Goal: Communication & Community: Share content

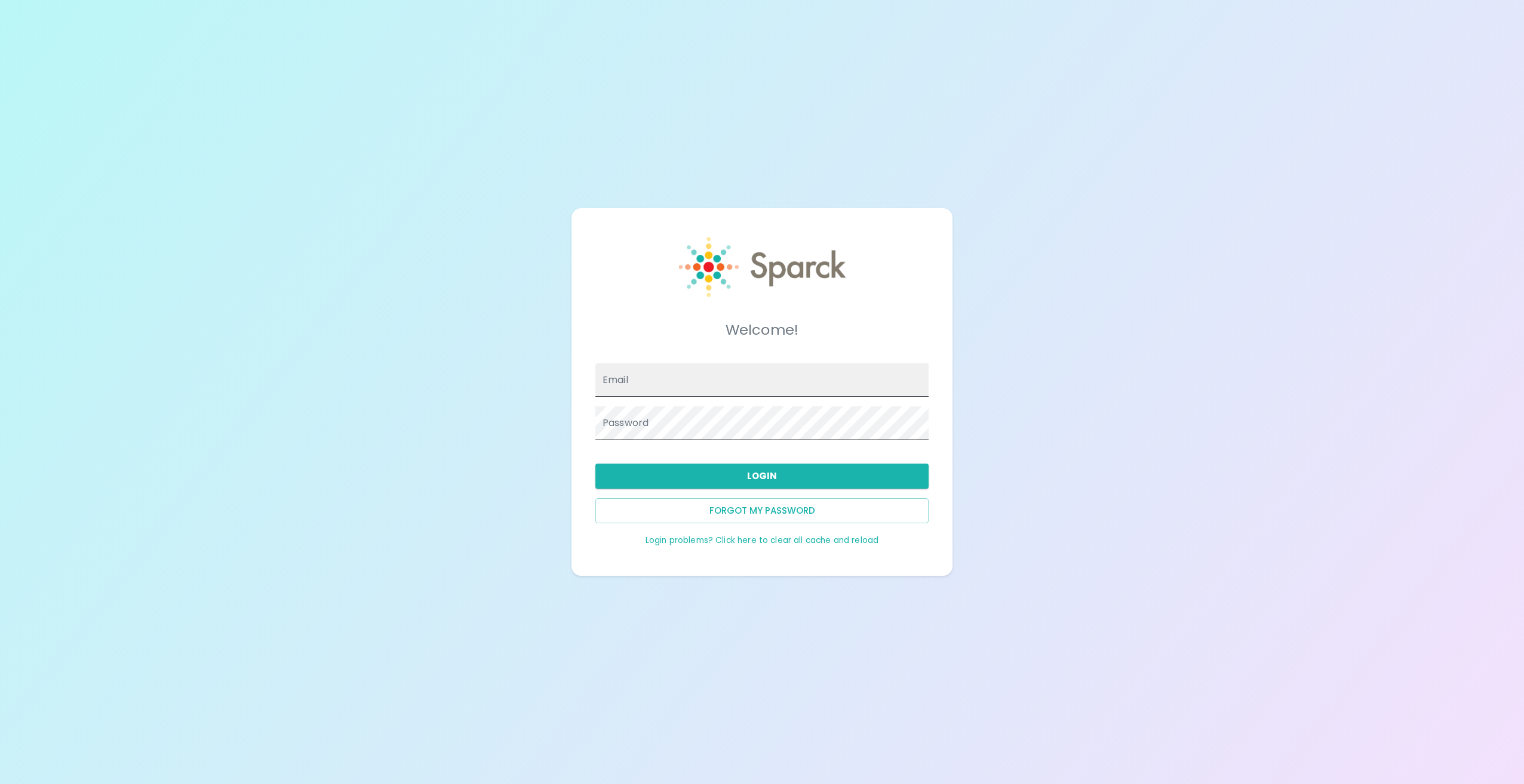
click at [725, 379] on input "Email" at bounding box center [761, 380] width 333 height 34
type input "[EMAIL_ADDRESS][DOMAIN_NAME]"
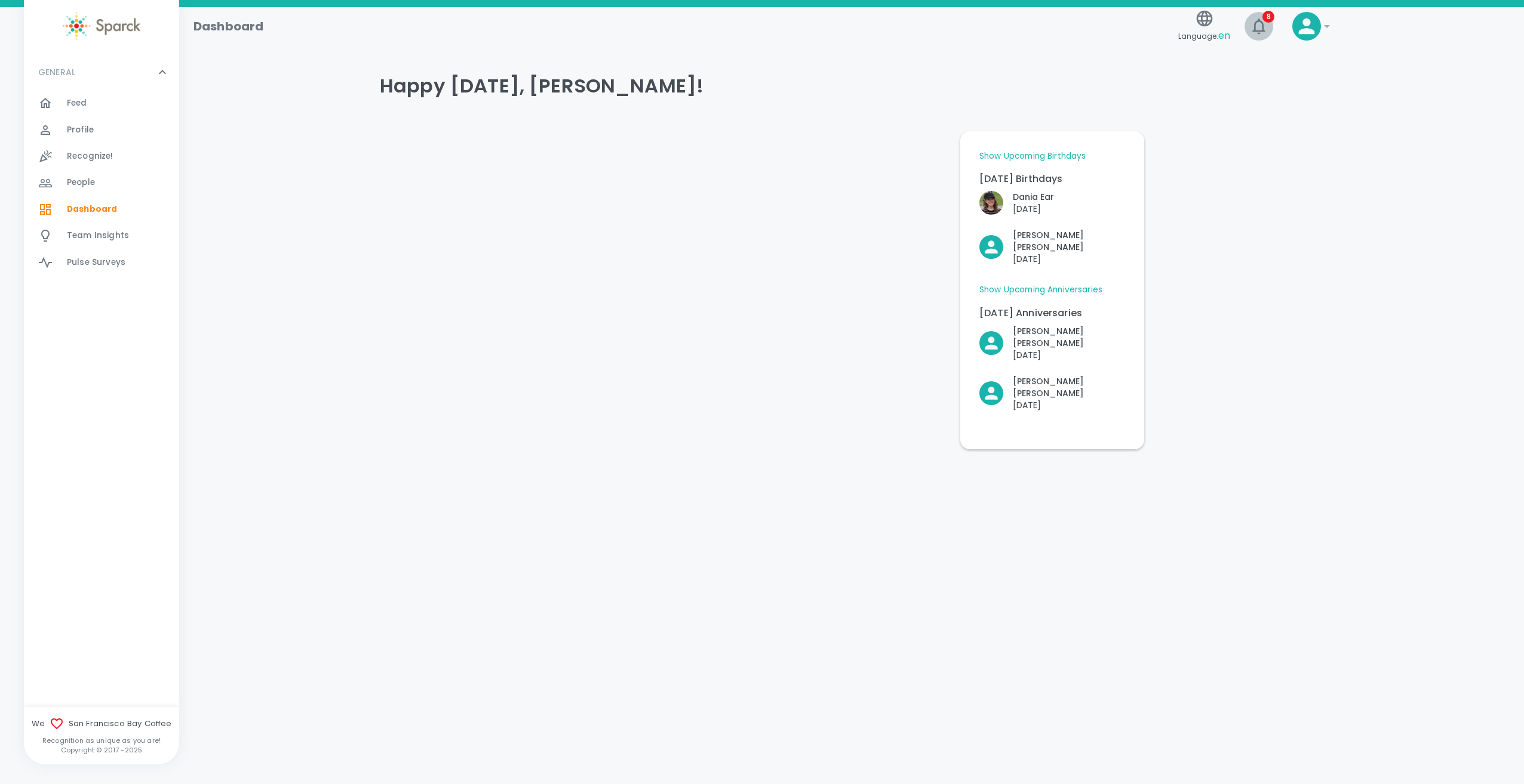
click at [1256, 28] on icon "button" at bounding box center [1259, 26] width 19 height 19
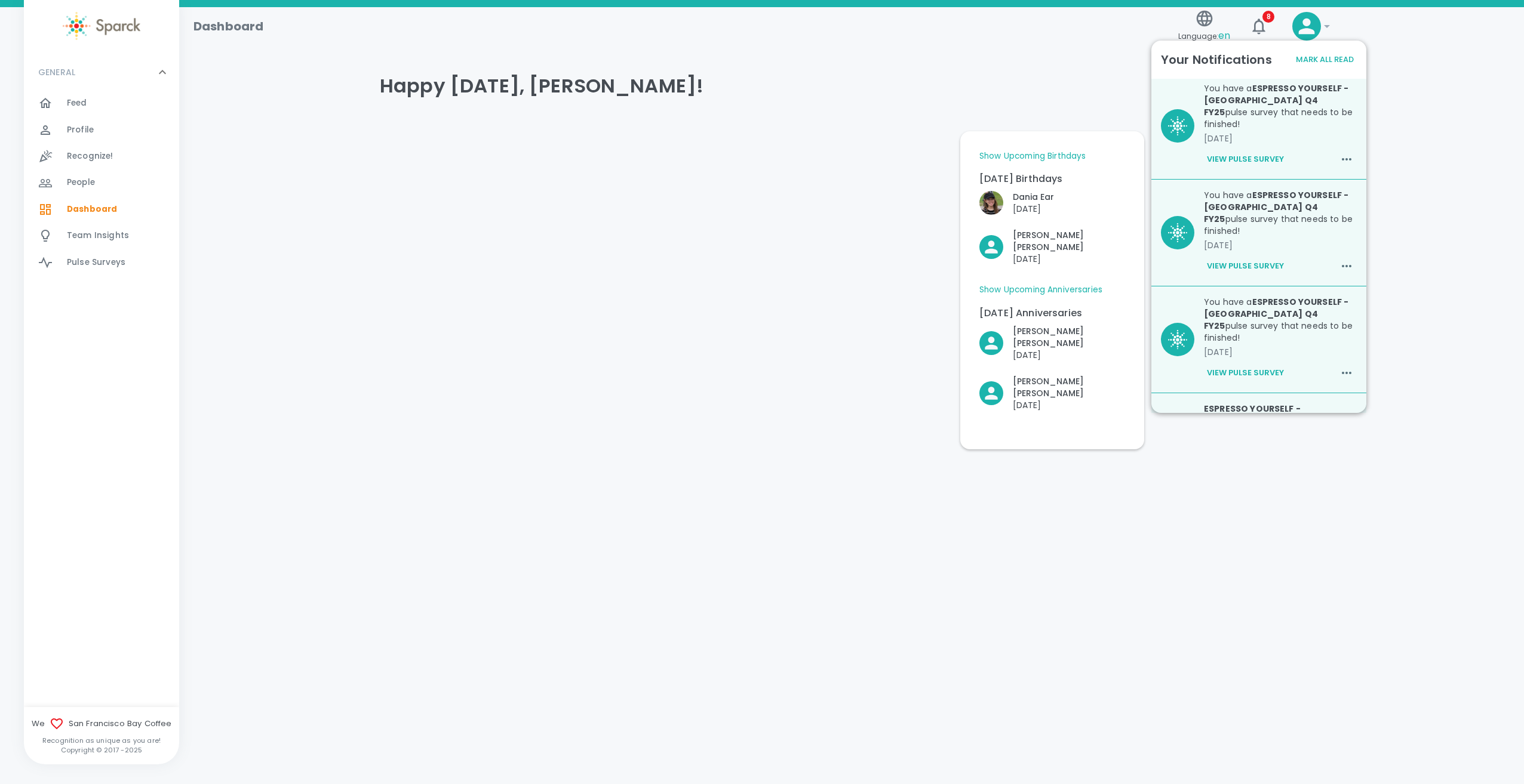
scroll to position [340, 0]
click at [133, 126] on div "Profile 0" at bounding box center [123, 130] width 112 height 16
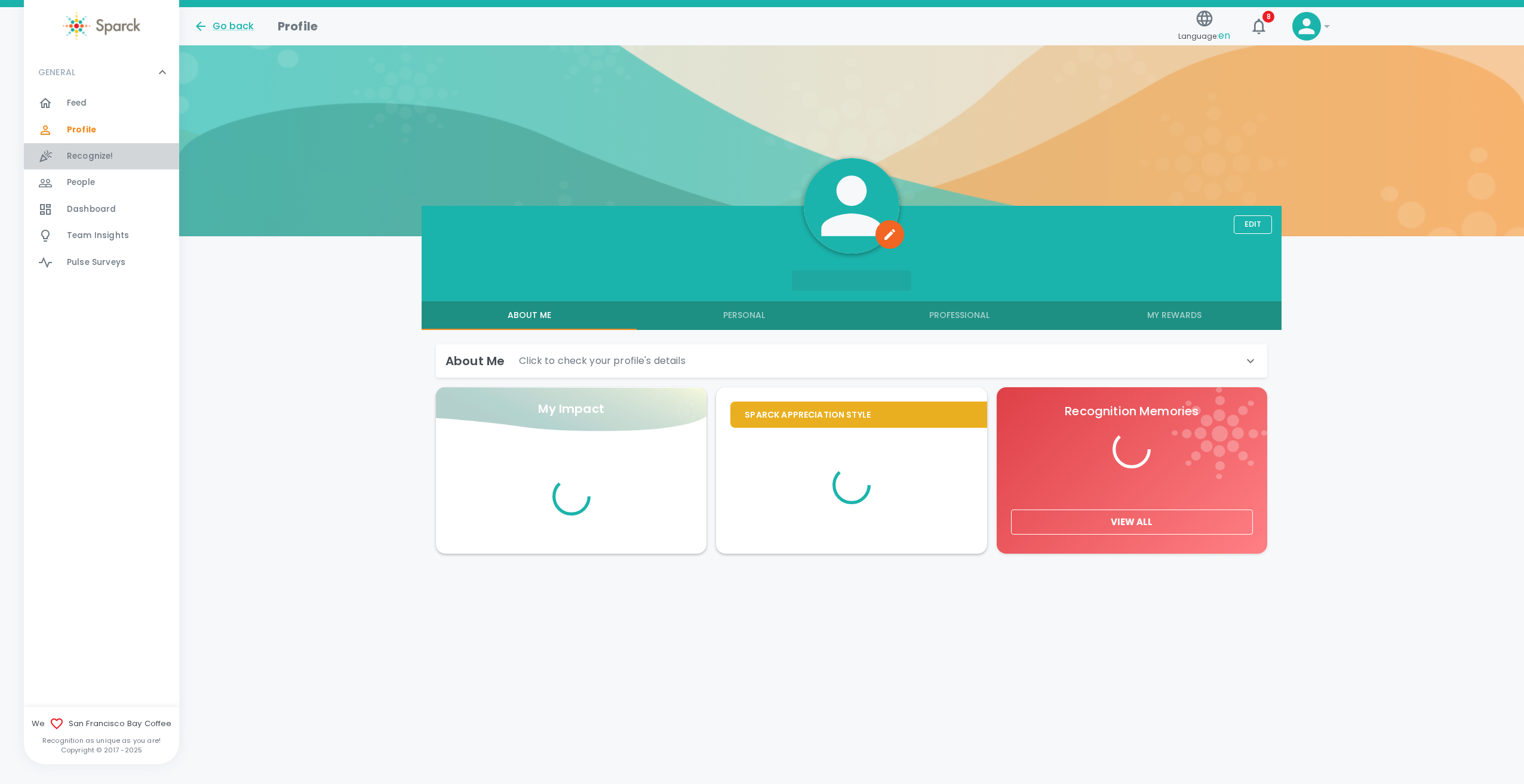
click at [108, 159] on span "Recognize!" at bounding box center [90, 156] width 46 height 12
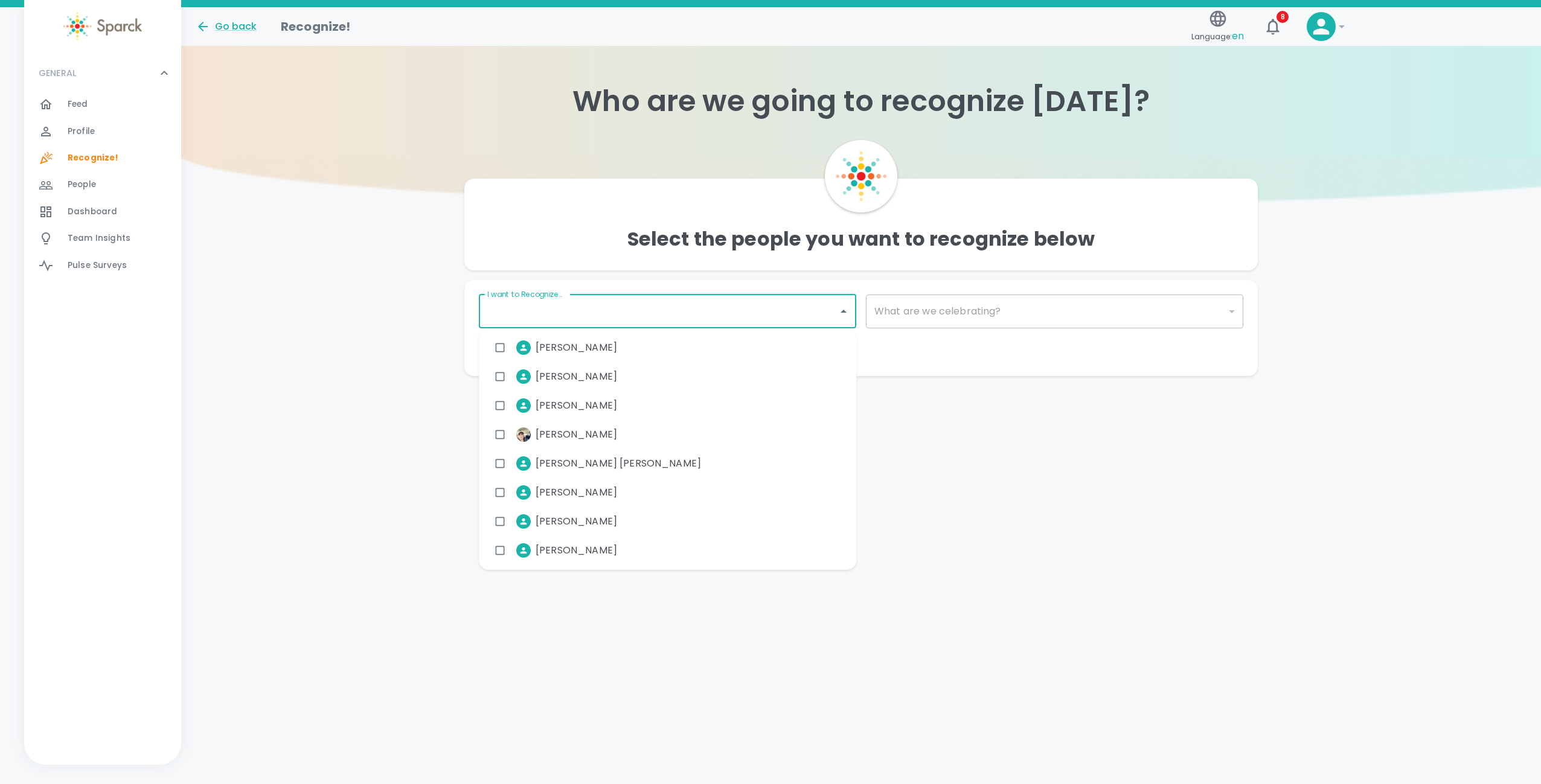
click at [722, 311] on input "I want to Recognize..." at bounding box center [658, 311] width 348 height 23
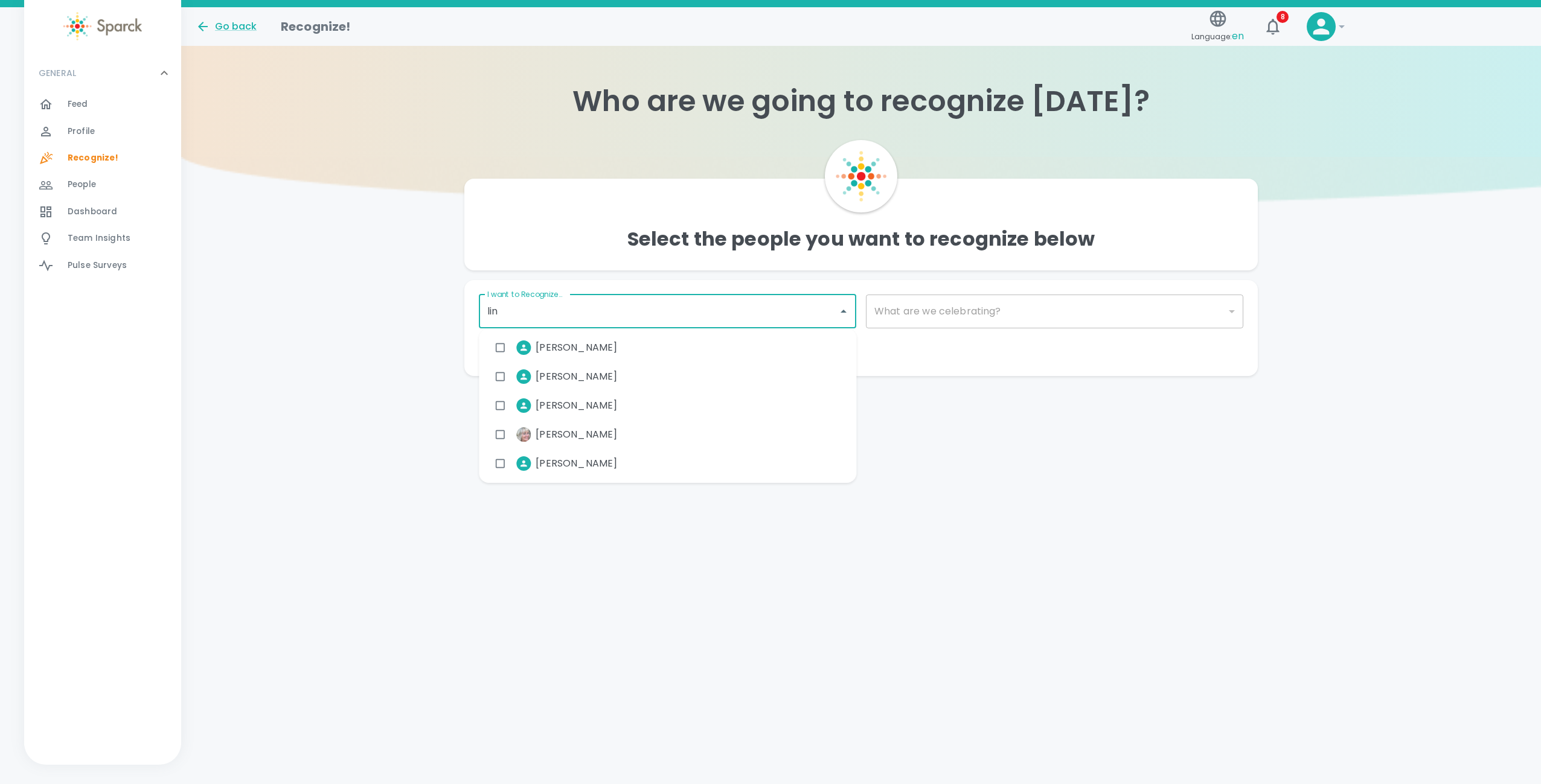
type input "[PERSON_NAME]"
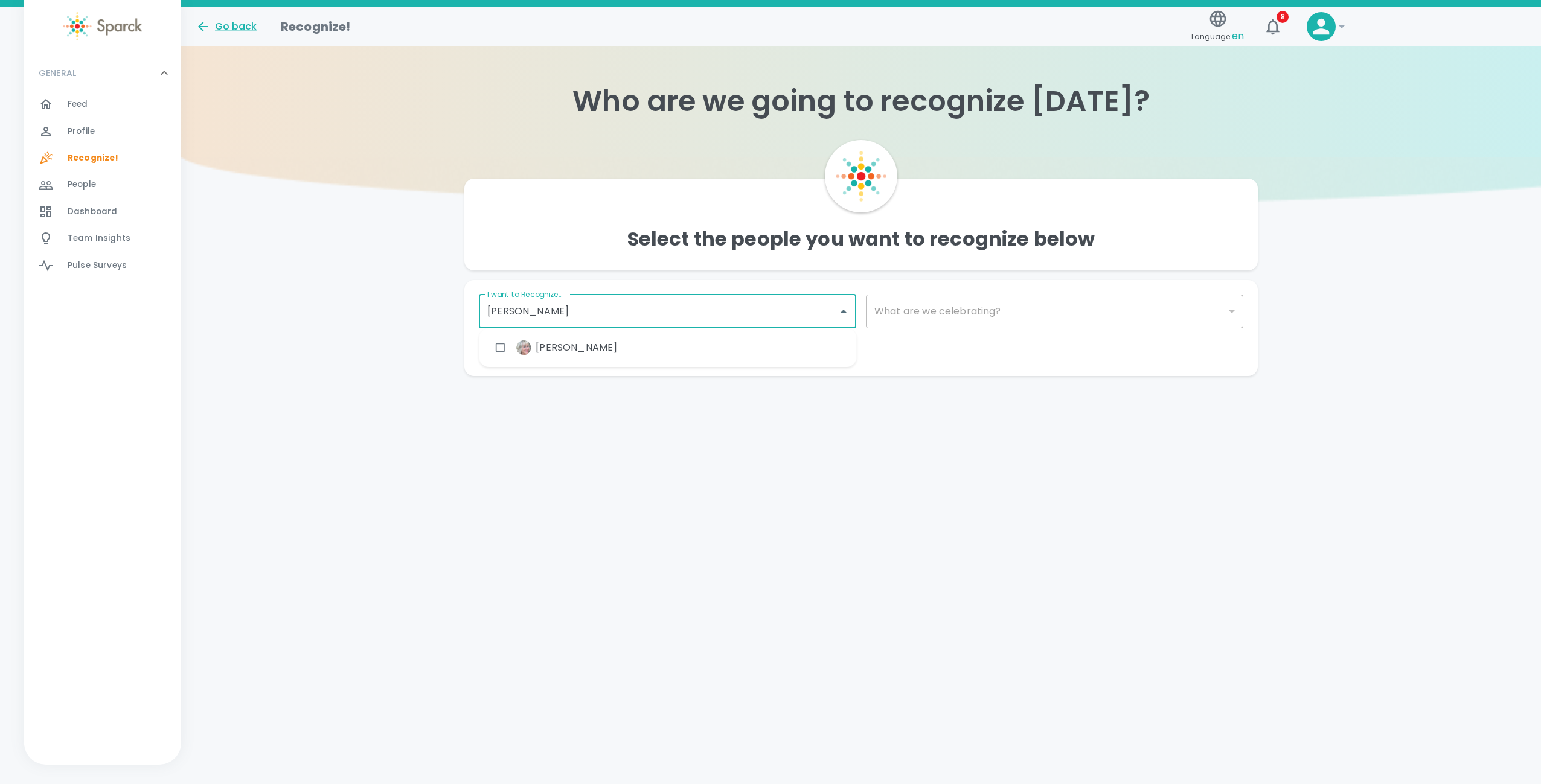
click at [652, 348] on div "[PERSON_NAME]" at bounding box center [668, 347] width 378 height 29
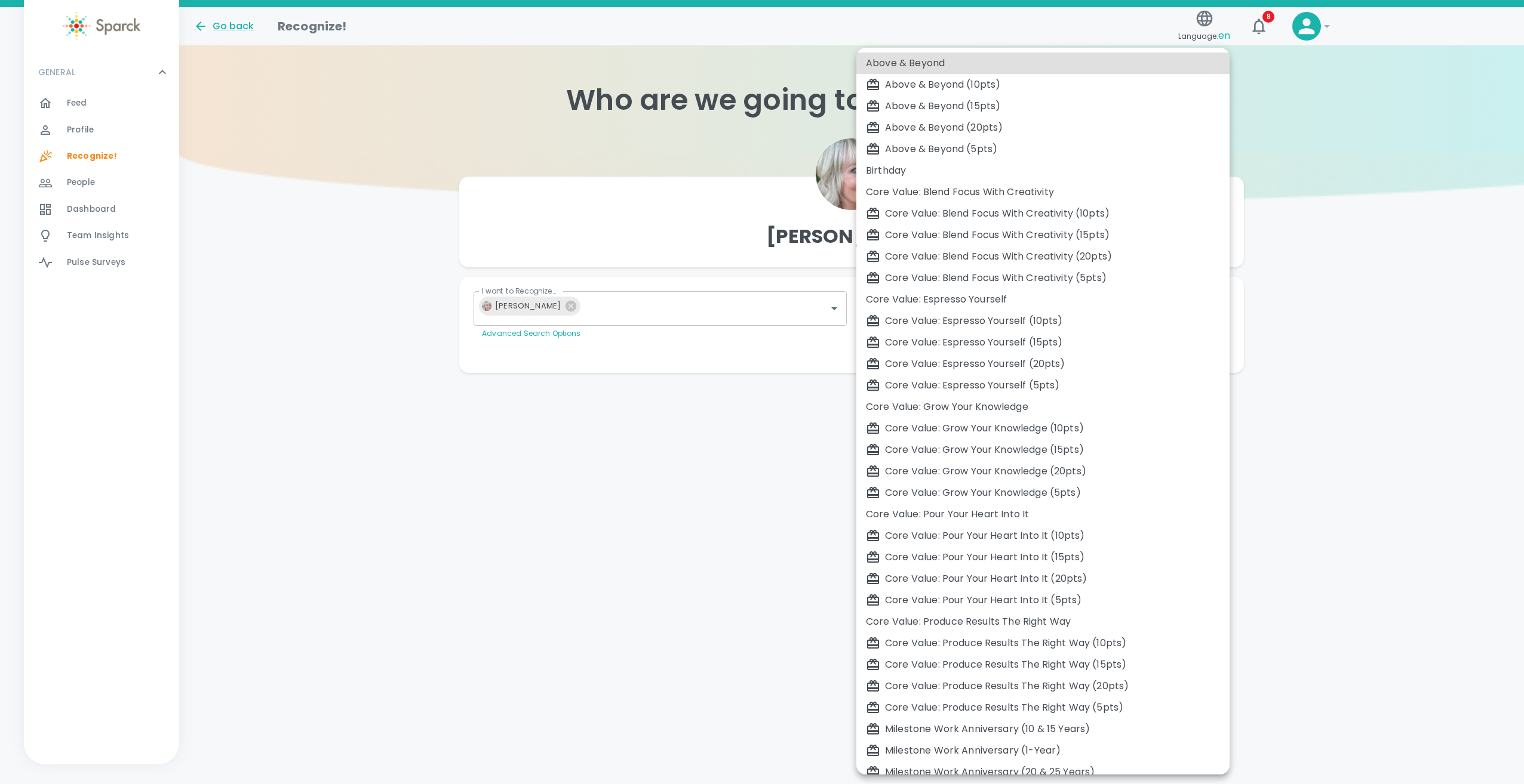
click at [1037, 306] on body "Skip Navigation Go back Recognize! Language: en 8 ! GENERAL 0 Feed 0 Profile 0 …" at bounding box center [762, 210] width 1524 height 420
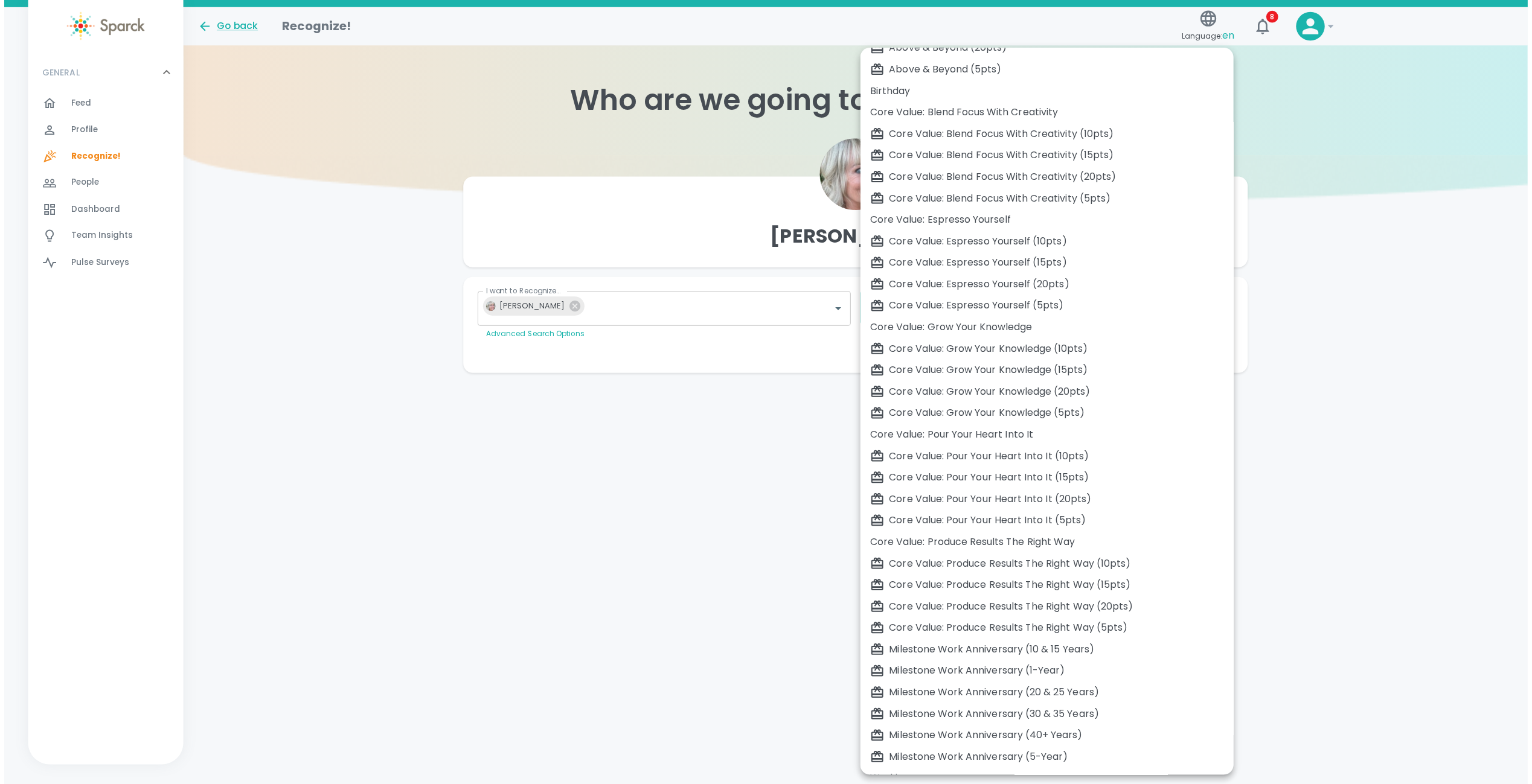
scroll to position [100, 0]
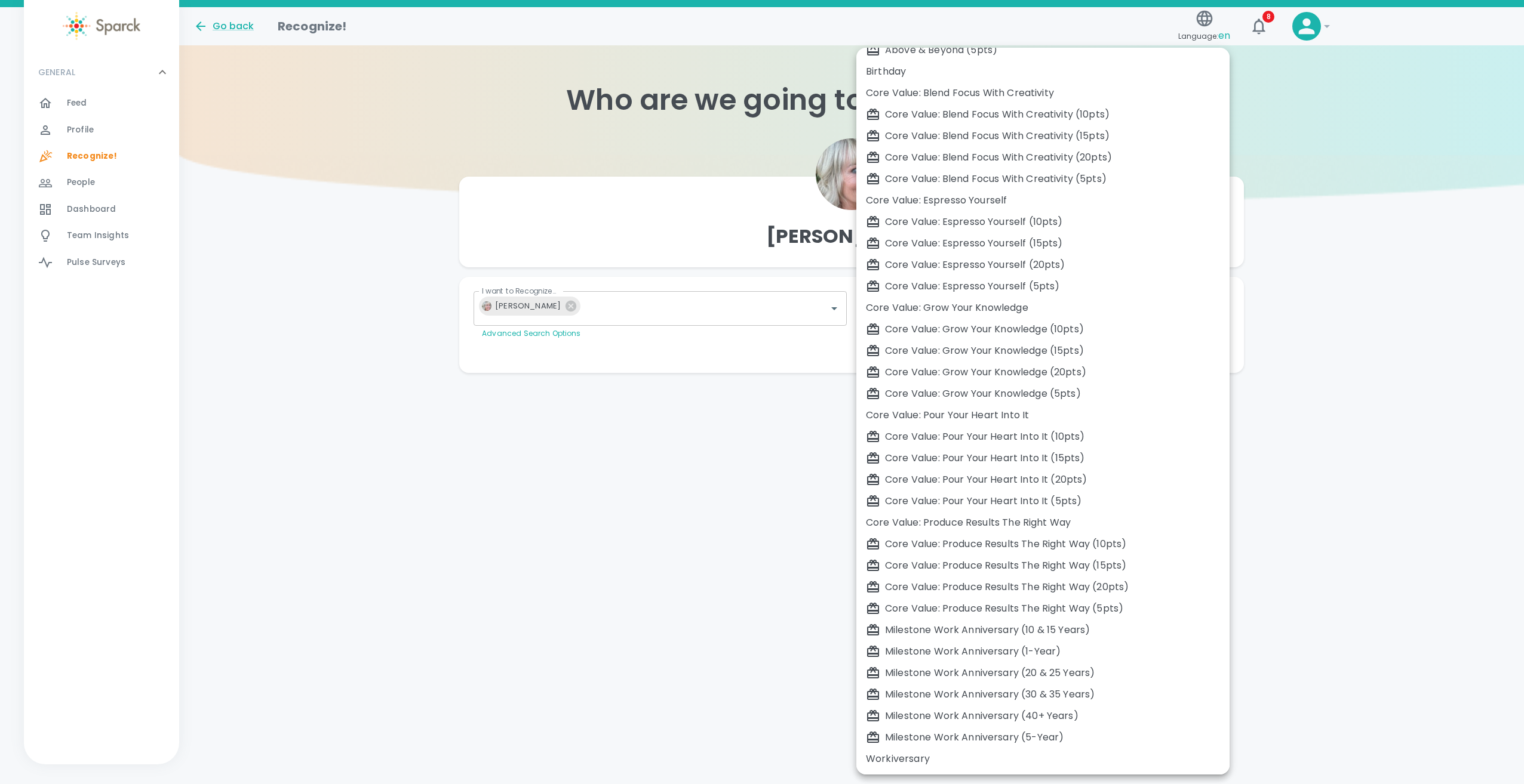
click at [1109, 627] on div "Milestone Work Anniversary (10 & 15 Years)" at bounding box center [1043, 630] width 354 height 14
type input "2106"
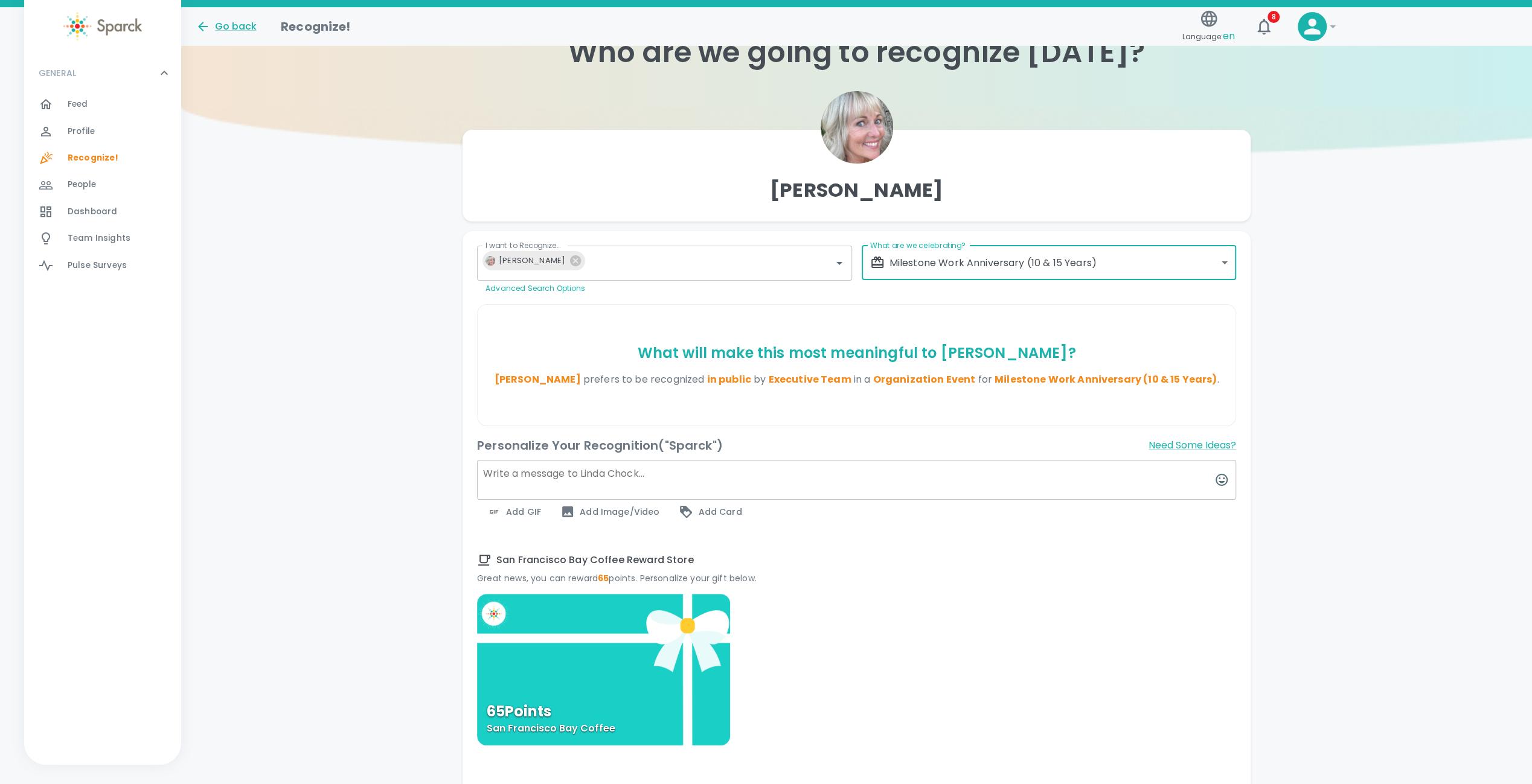
scroll to position [61, 0]
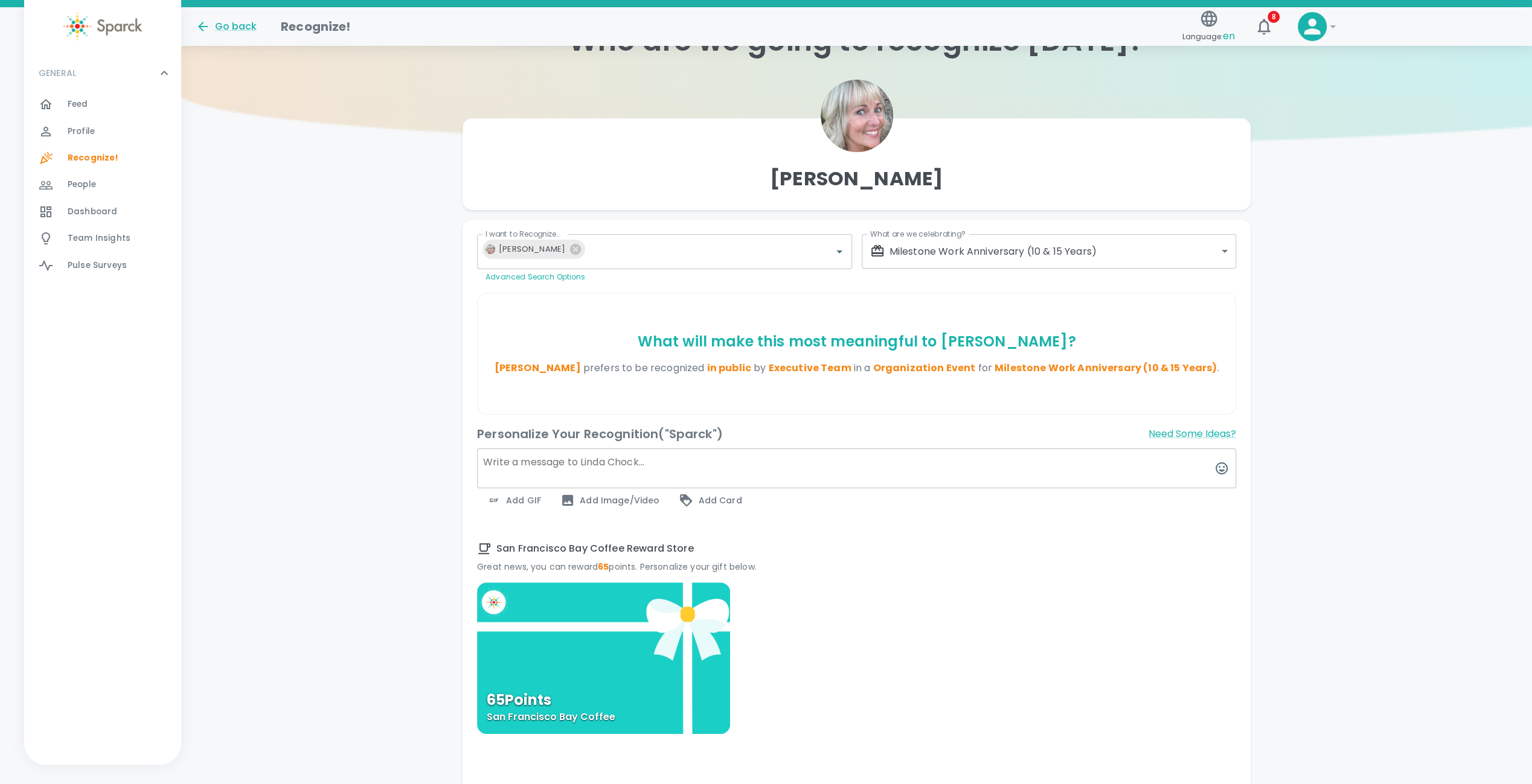
click at [843, 471] on textarea at bounding box center [856, 468] width 759 height 40
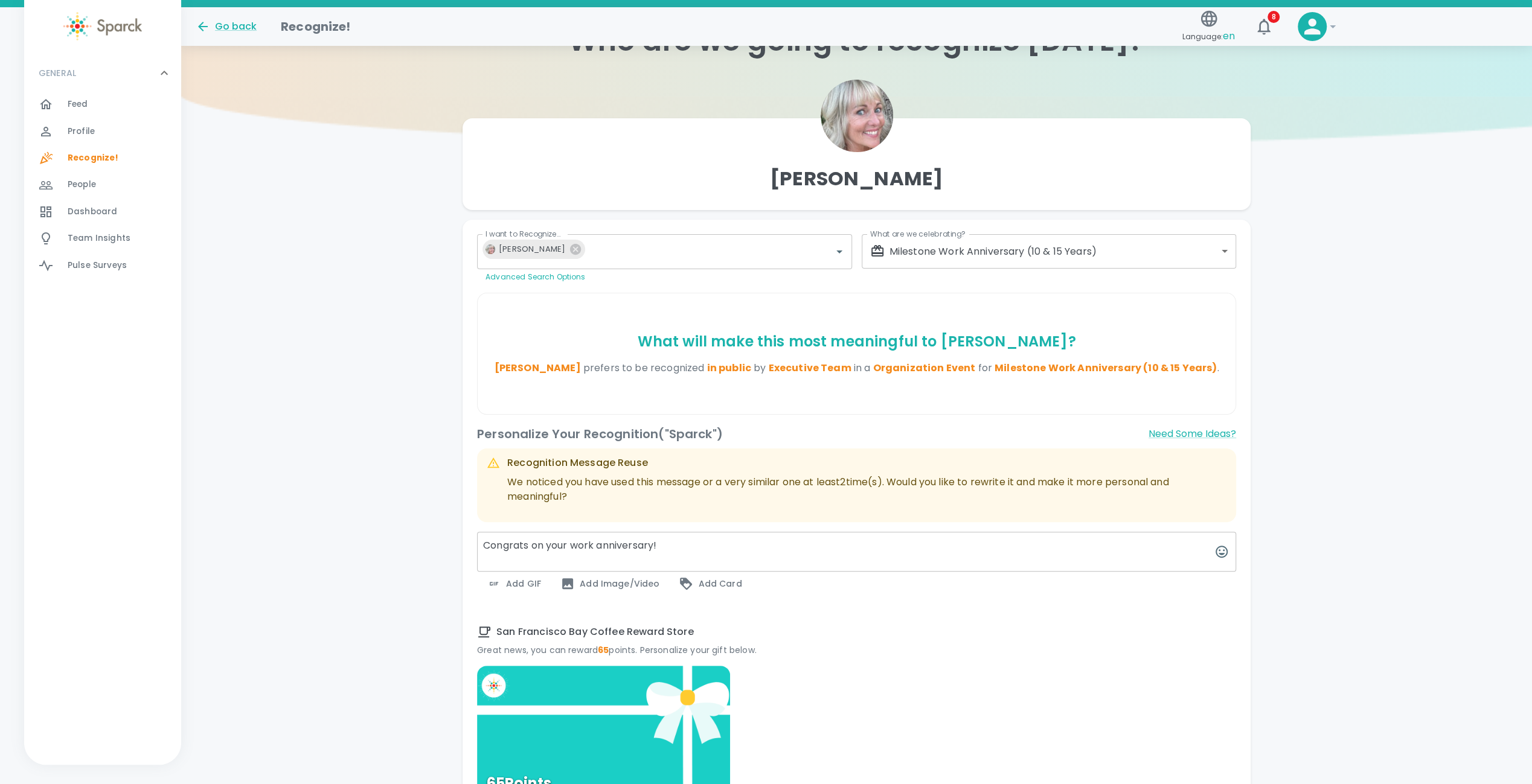
click at [1063, 480] on p "We noticed you have used this message or a very similar one at least 2 time(s).…" at bounding box center [867, 490] width 719 height 29
click at [1032, 487] on p "We noticed you have used this message or a very similar one at least 2 time(s).…" at bounding box center [867, 490] width 719 height 29
drag, startPoint x: 683, startPoint y: 546, endPoint x: 310, endPoint y: 534, distance: 373.2
paste textarea "I wanted to take a moment to personally congratulate you on your 10-year annive…"
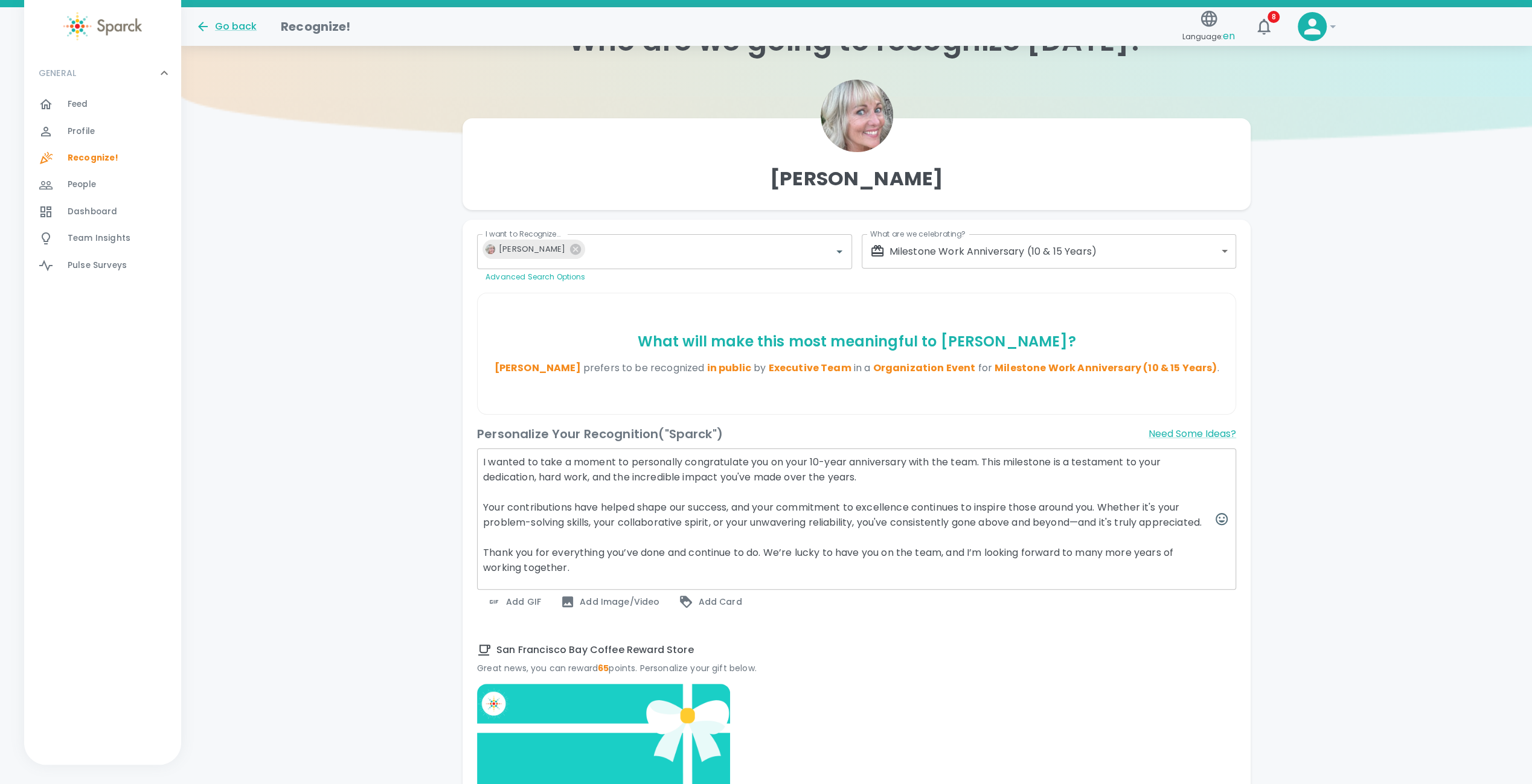
click at [962, 462] on textarea "I wanted to take a moment to personally congratulate you on your 10-year annive…" at bounding box center [856, 519] width 759 height 142
drag, startPoint x: 1007, startPoint y: 461, endPoint x: 1023, endPoint y: 471, distance: 18.9
click at [1023, 471] on textarea "I wanted to take a moment to personally congratulate you on your 10-year annive…" at bounding box center [856, 519] width 759 height 142
click at [1023, 478] on textarea "I wanted to take a moment to personally congratulate you on your 10-year annive…" at bounding box center [856, 519] width 759 height 142
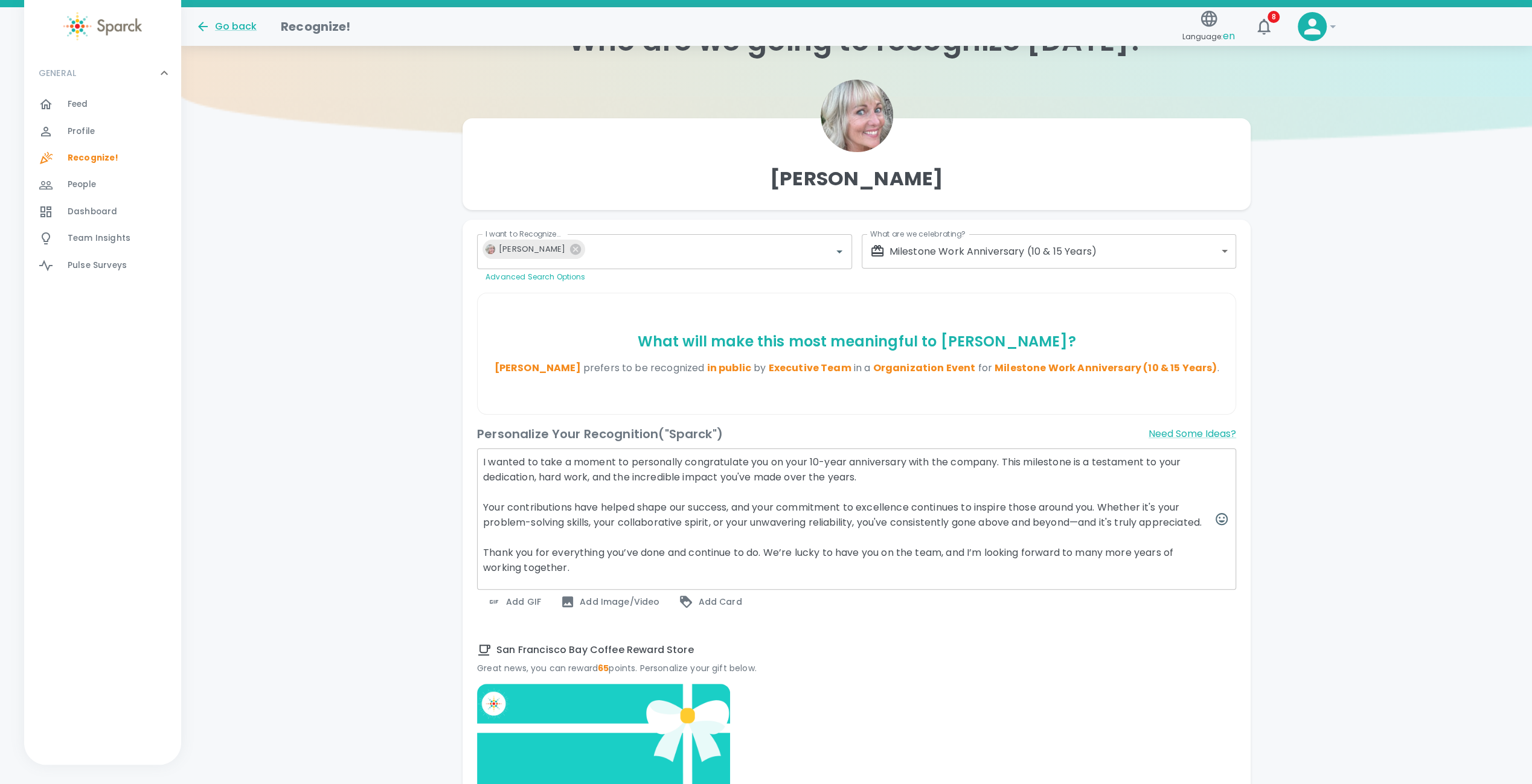
drag, startPoint x: 1007, startPoint y: 461, endPoint x: 1154, endPoint y: 522, distance: 159.2
click at [1154, 522] on textarea "I wanted to take a moment to personally congratulate you on your 10-year annive…" at bounding box center [856, 519] width 759 height 142
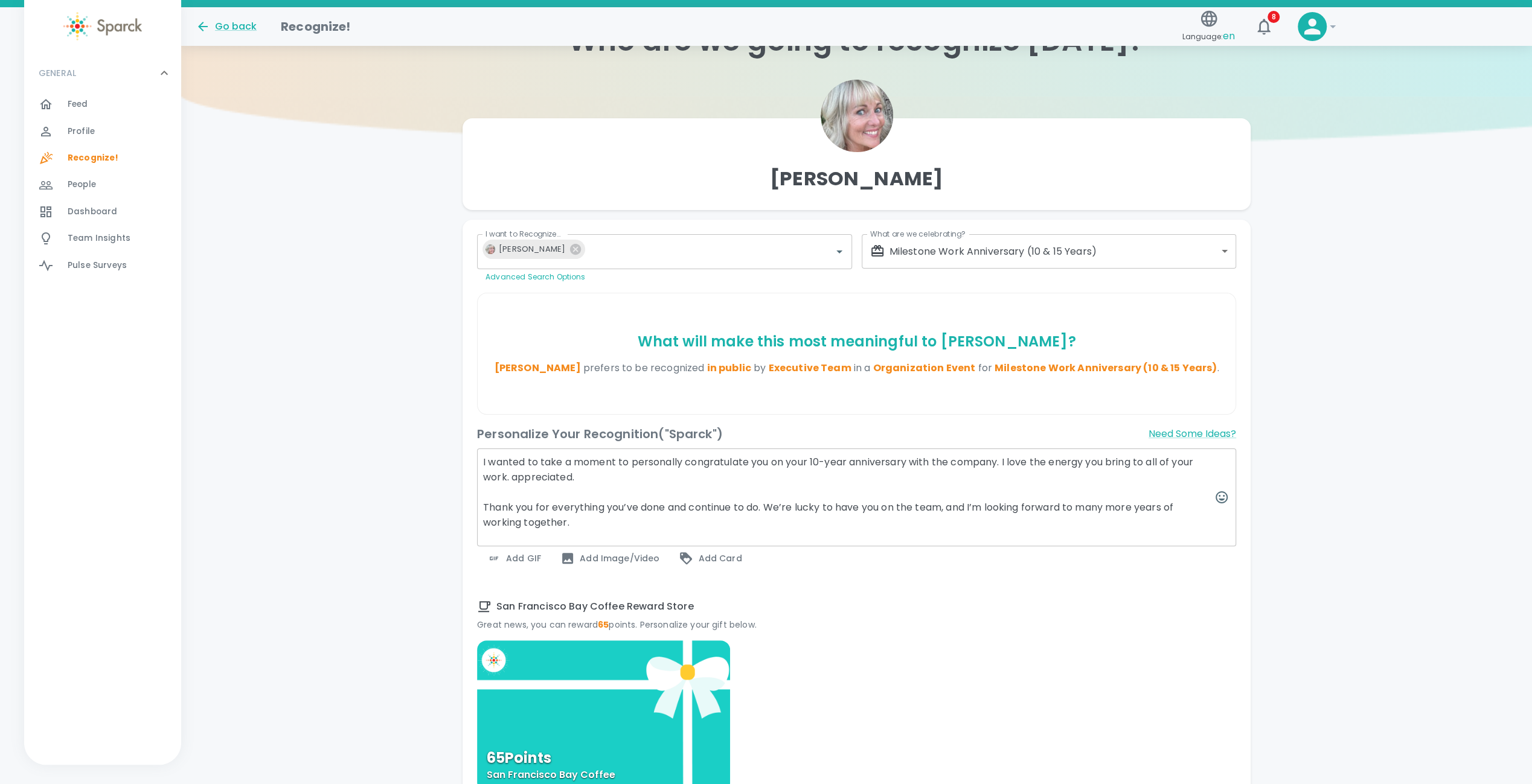
drag, startPoint x: 584, startPoint y: 479, endPoint x: 510, endPoint y: 478, distance: 74.0
click at [510, 478] on textarea "I wanted to take a moment to personally congratulate you on your 10-year annive…" at bounding box center [856, 497] width 759 height 98
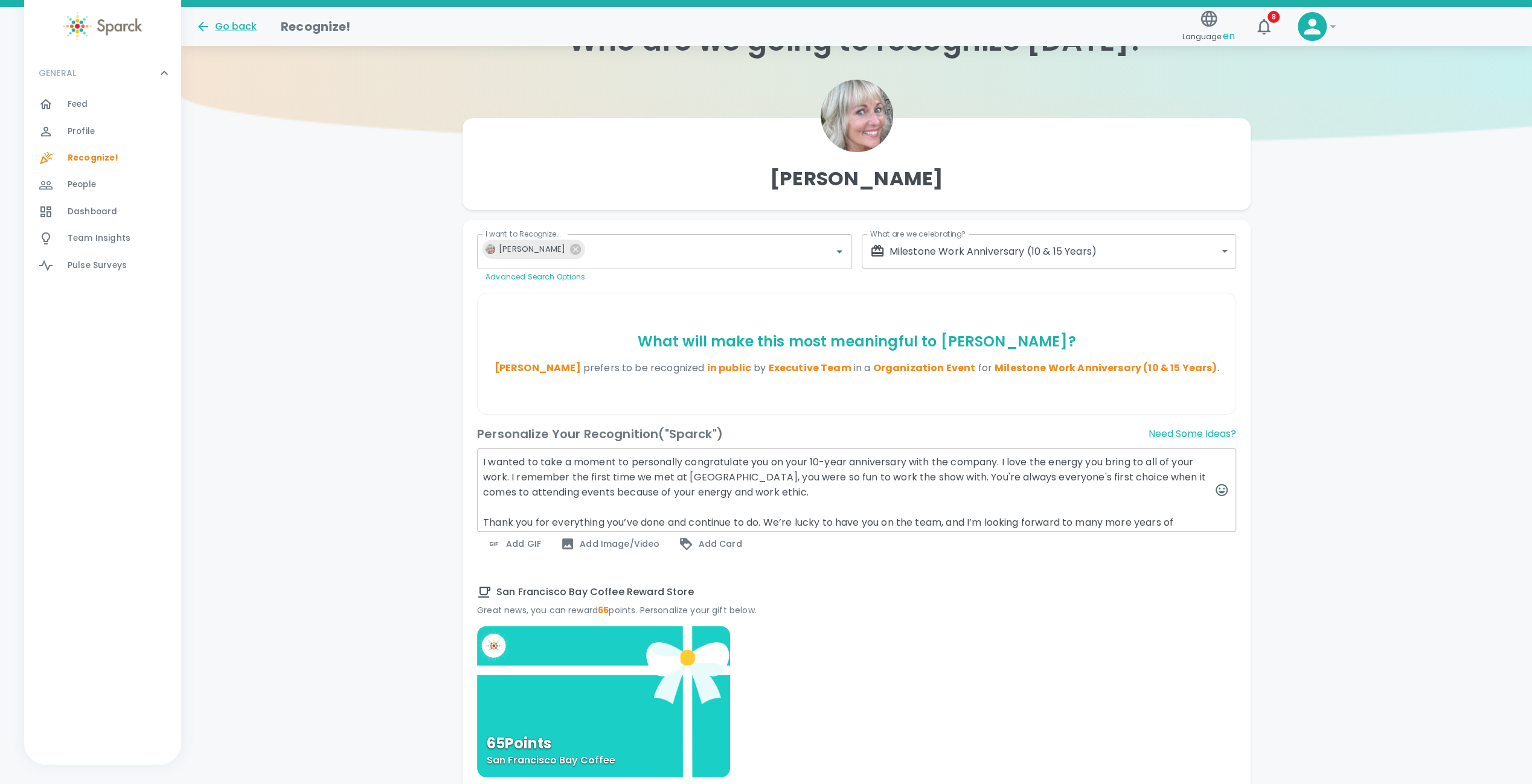
drag, startPoint x: 1082, startPoint y: 519, endPoint x: 1187, endPoint y: 529, distance: 105.5
click at [1187, 529] on textarea "I wanted to take a moment to personally congratulate you on your 10-year annive…" at bounding box center [856, 490] width 759 height 83
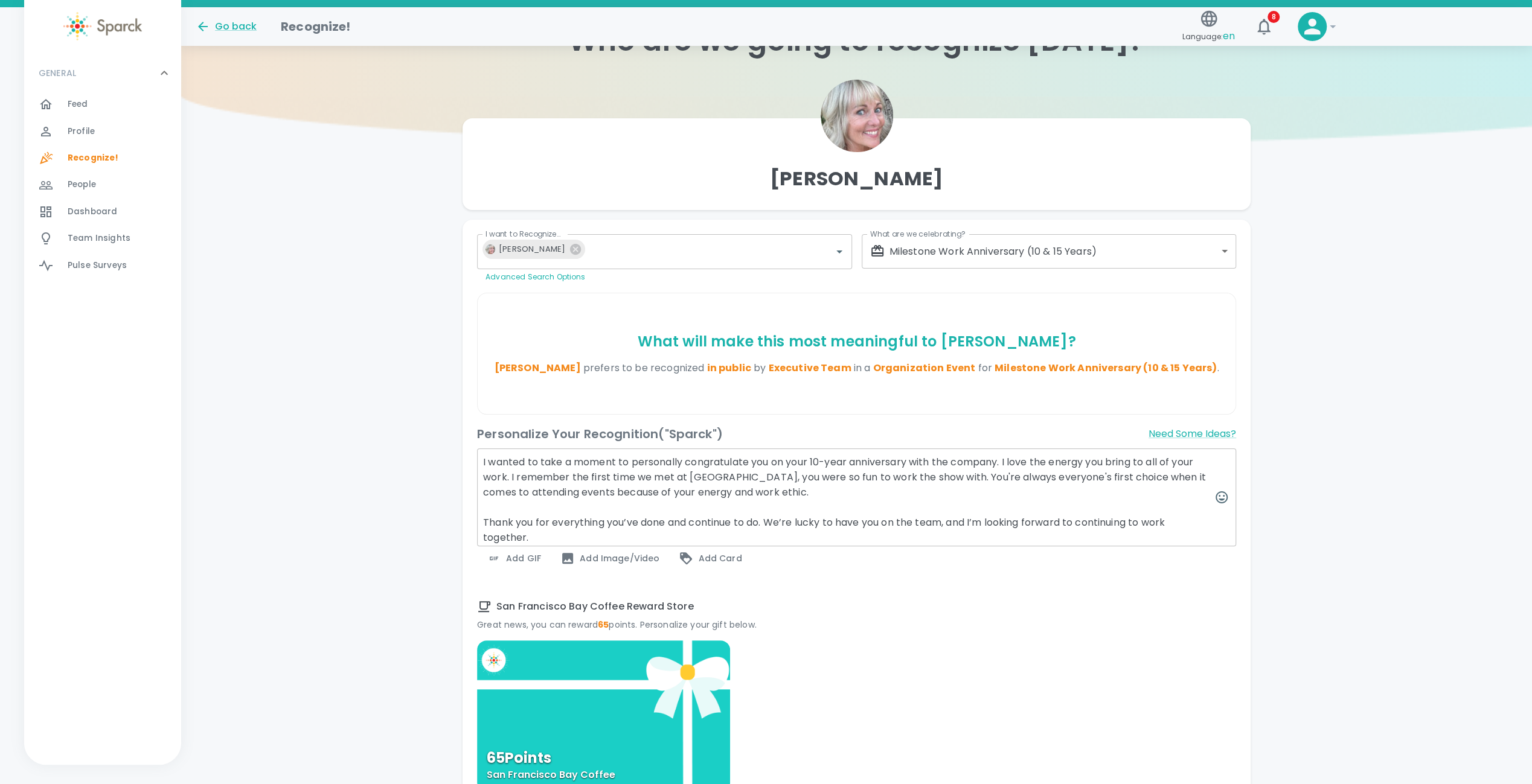
click at [653, 459] on textarea "I wanted to take a moment to personally congratulate you on your 10-year annive…" at bounding box center [856, 497] width 759 height 98
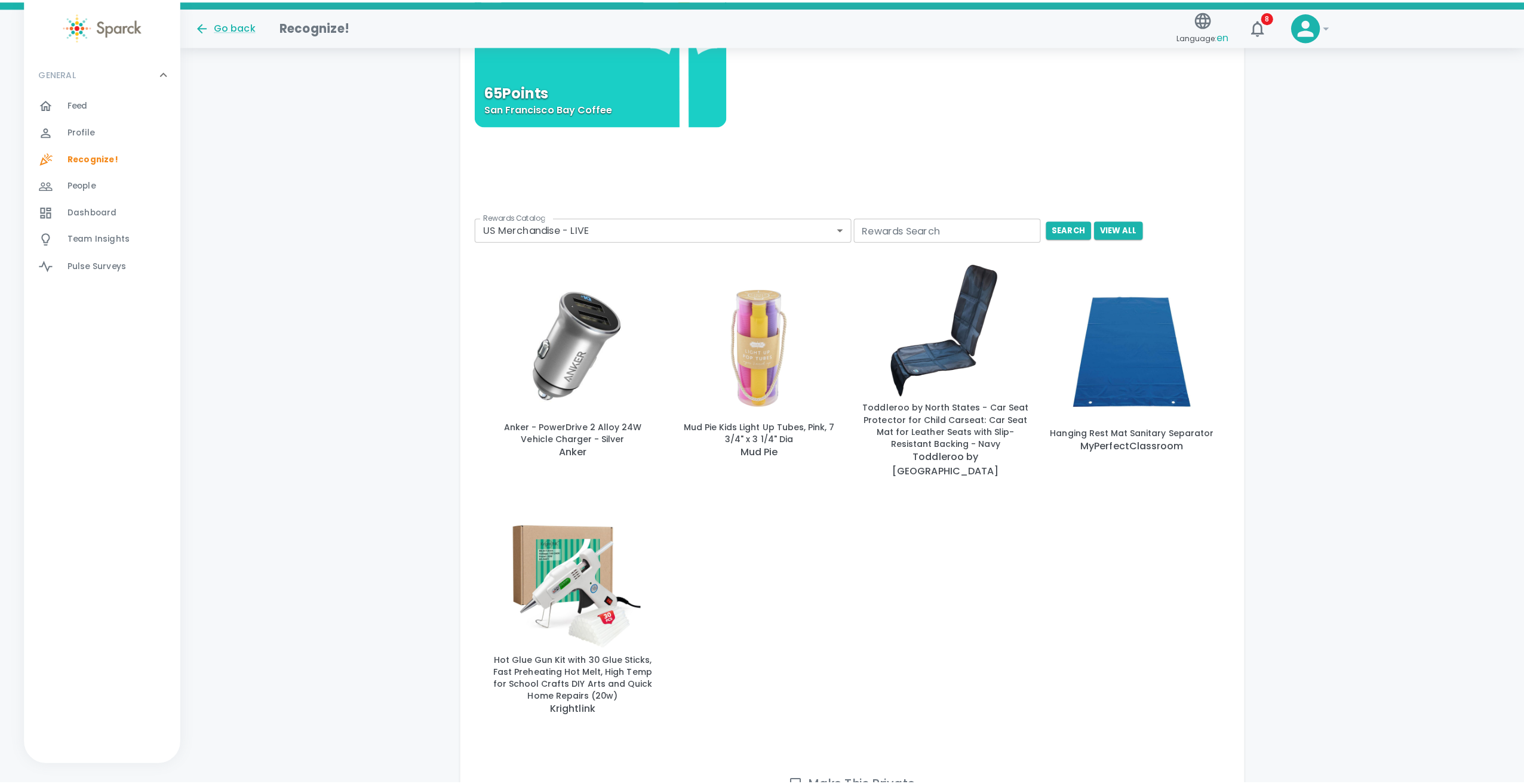
scroll to position [738, 0]
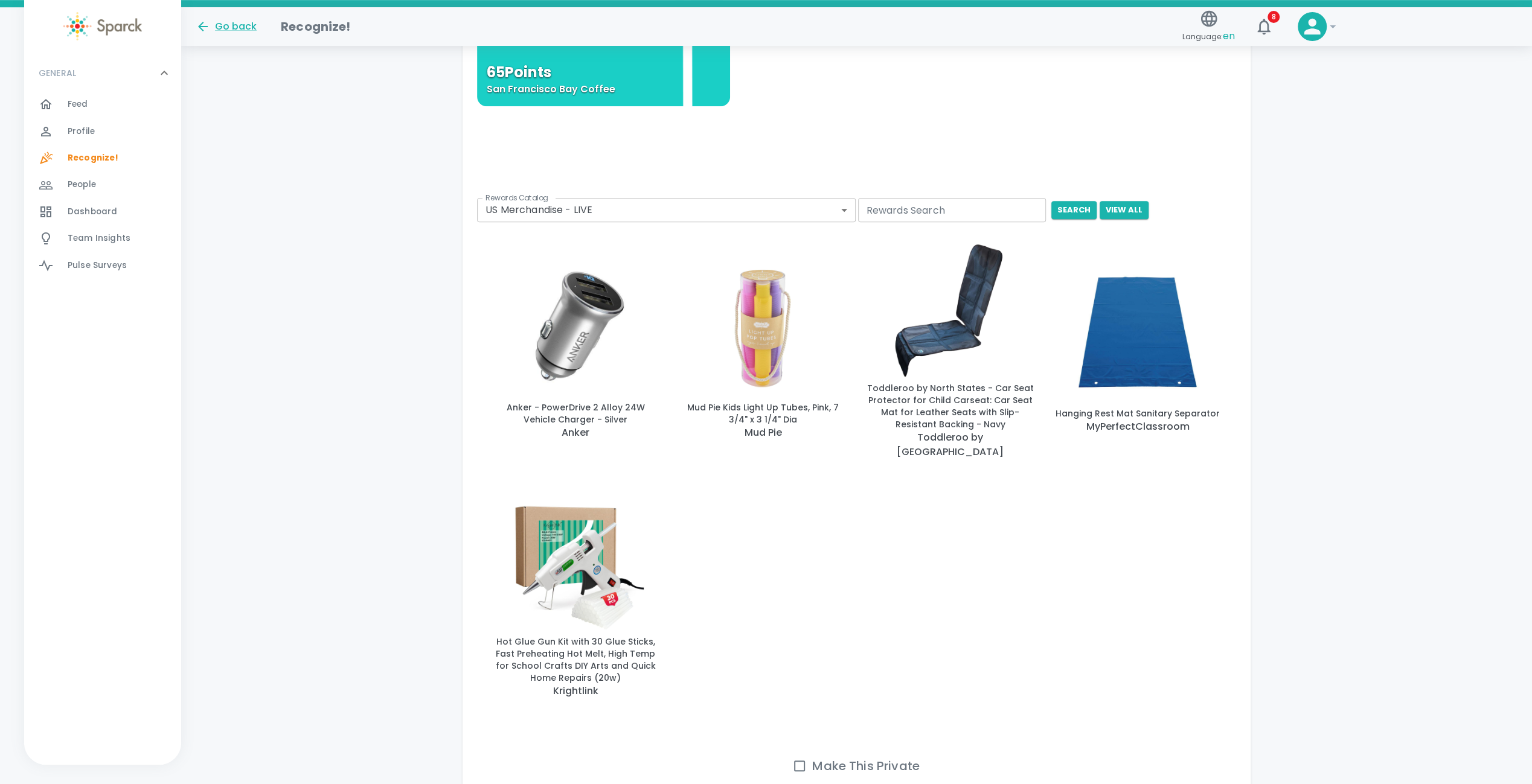
type textarea "I wanted to take a moment to congratulate you on your 10-year anniversary with …"
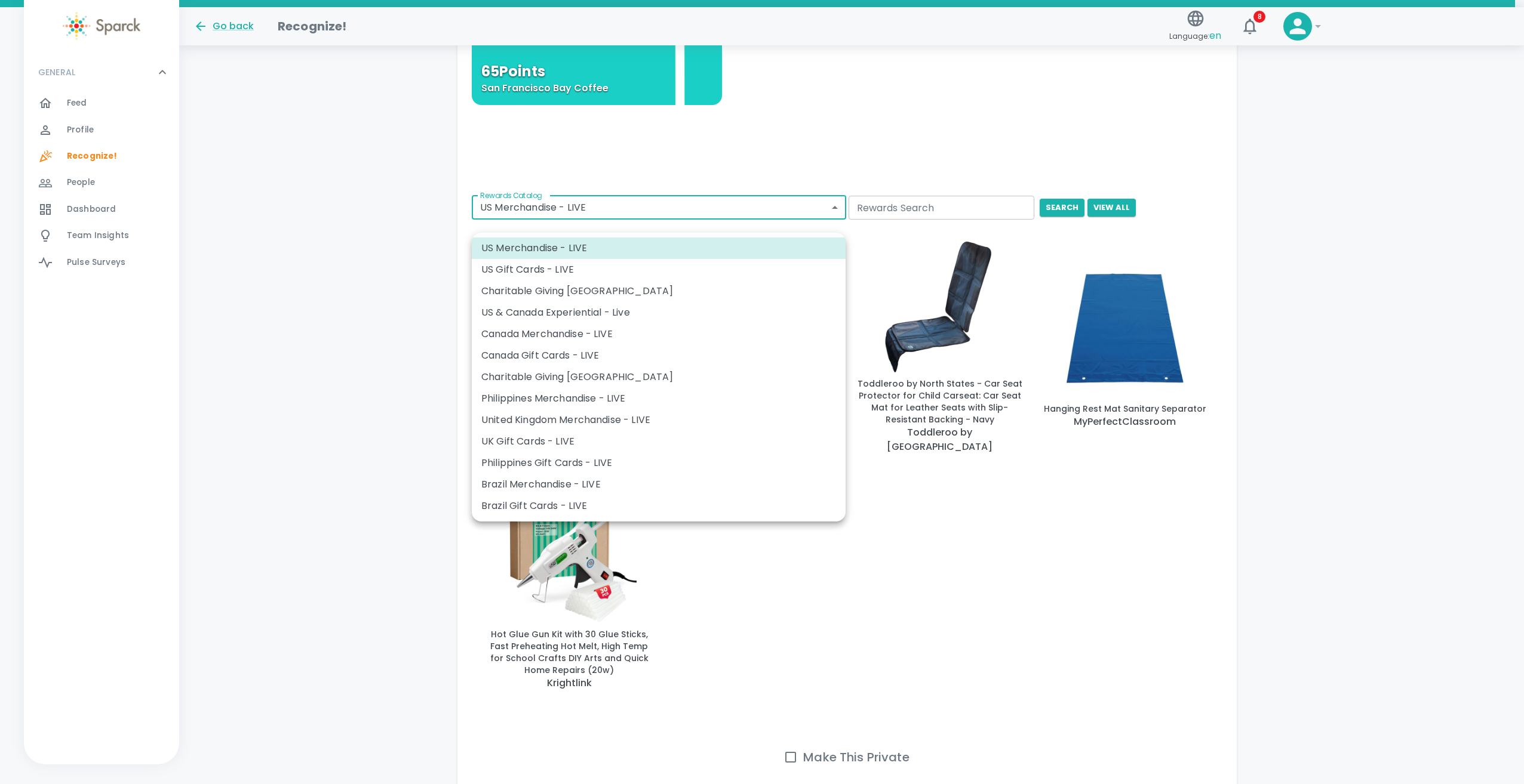
click at [821, 220] on body "Skip Navigation Go back Recognize! Language: en 8 ! GENERAL 0 Feed 0 Profile 0 …" at bounding box center [762, 71] width 1524 height 1618
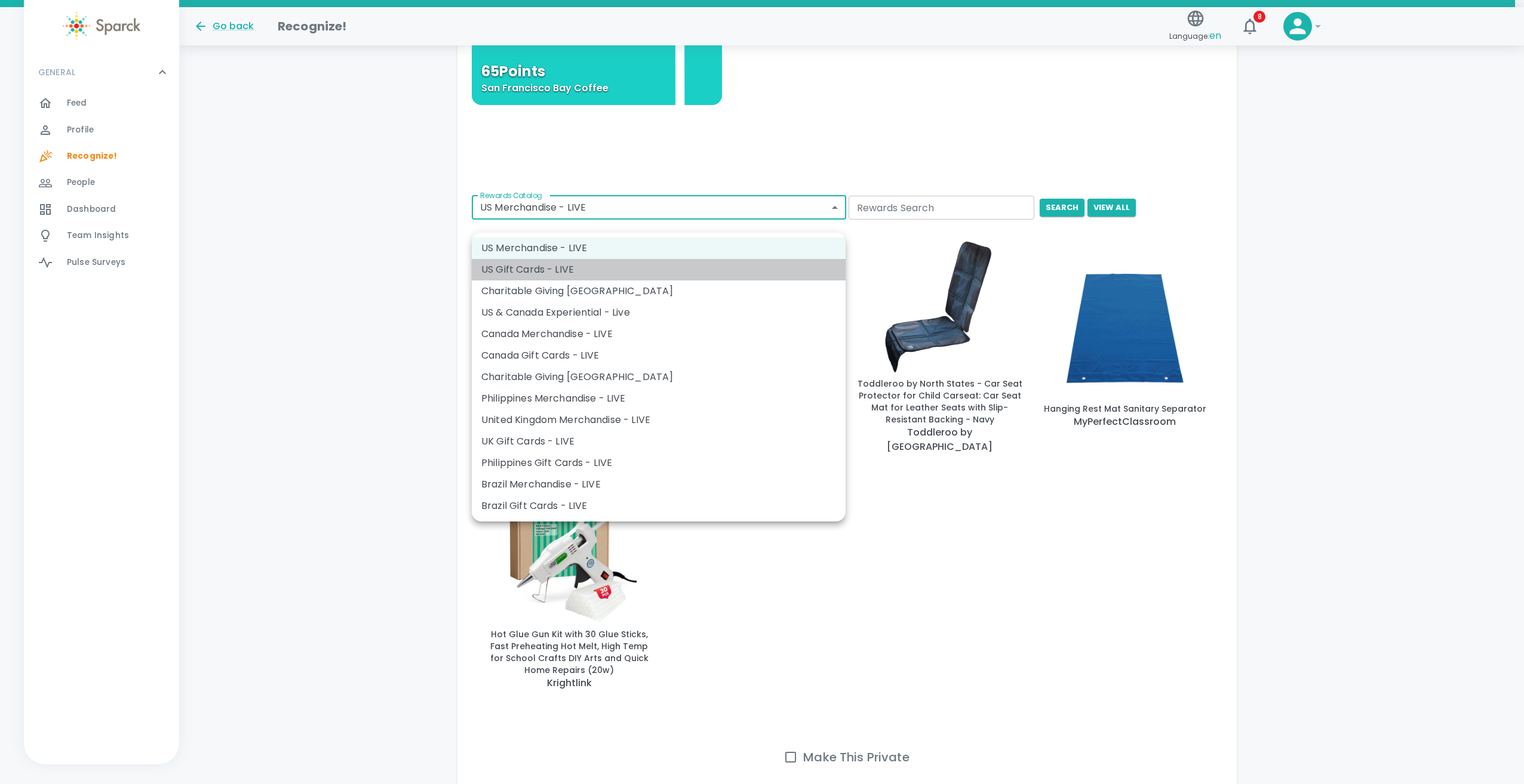
click at [769, 263] on li "US Gift Cards - LIVE" at bounding box center [658, 269] width 374 height 22
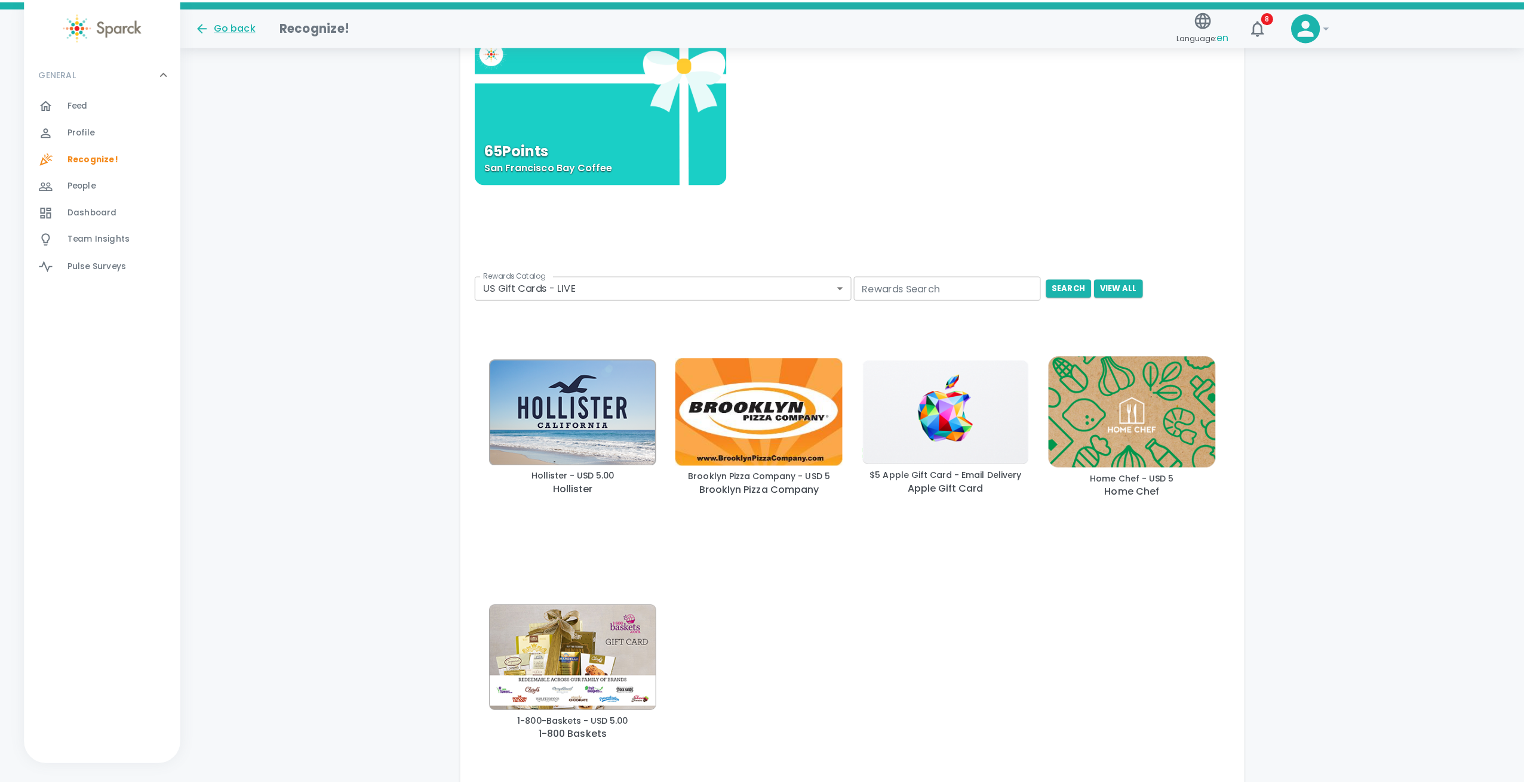
scroll to position [678, 0]
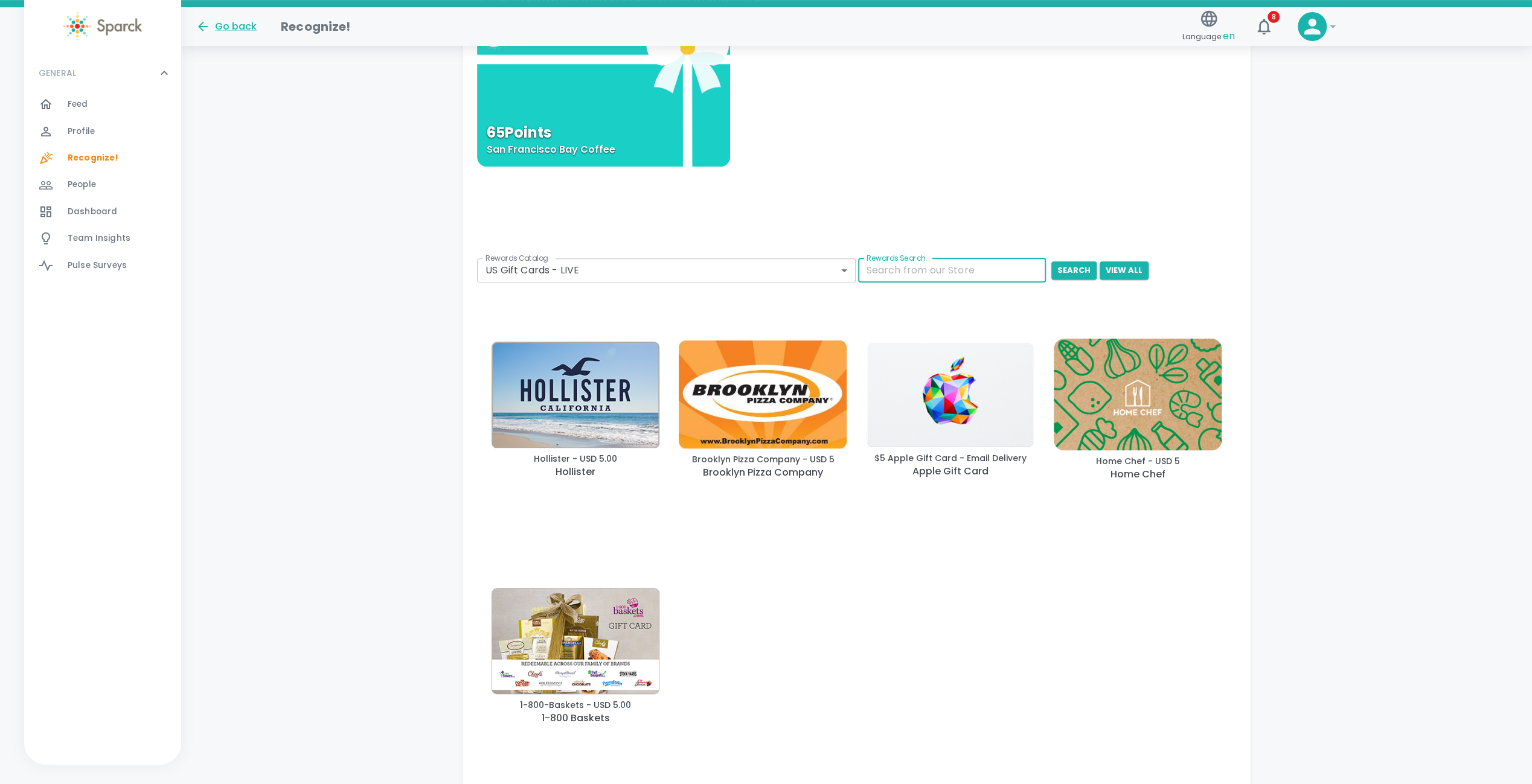
click at [914, 282] on input "Rewards Search" at bounding box center [951, 270] width 188 height 24
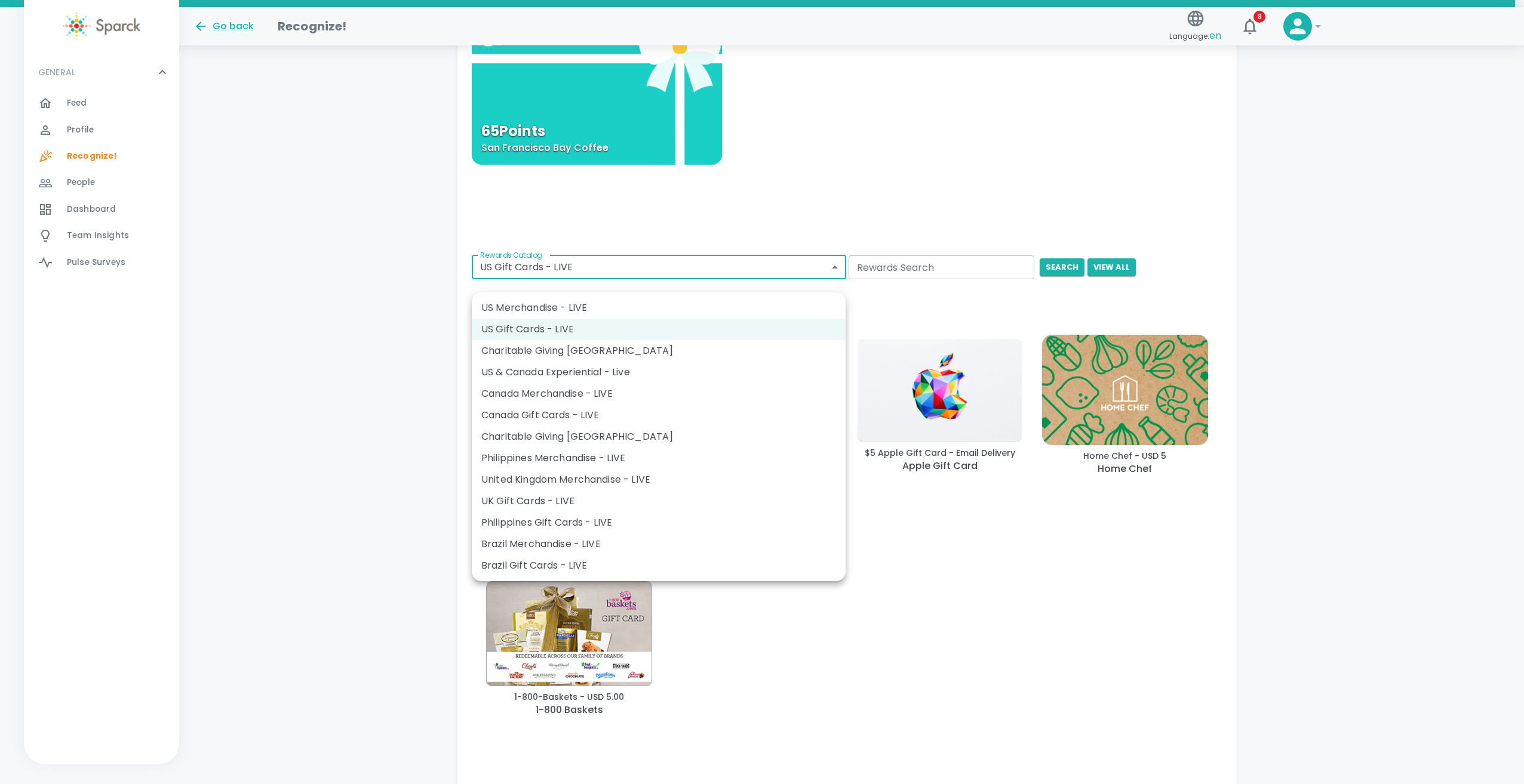
click at [824, 281] on body "Skip Navigation Go back Recognize! Language: en 8 ! GENERAL 0 Feed 0 Profile 0 …" at bounding box center [762, 131] width 1524 height 1618
click at [740, 367] on li "US & Canada Experiential - Live" at bounding box center [658, 372] width 374 height 22
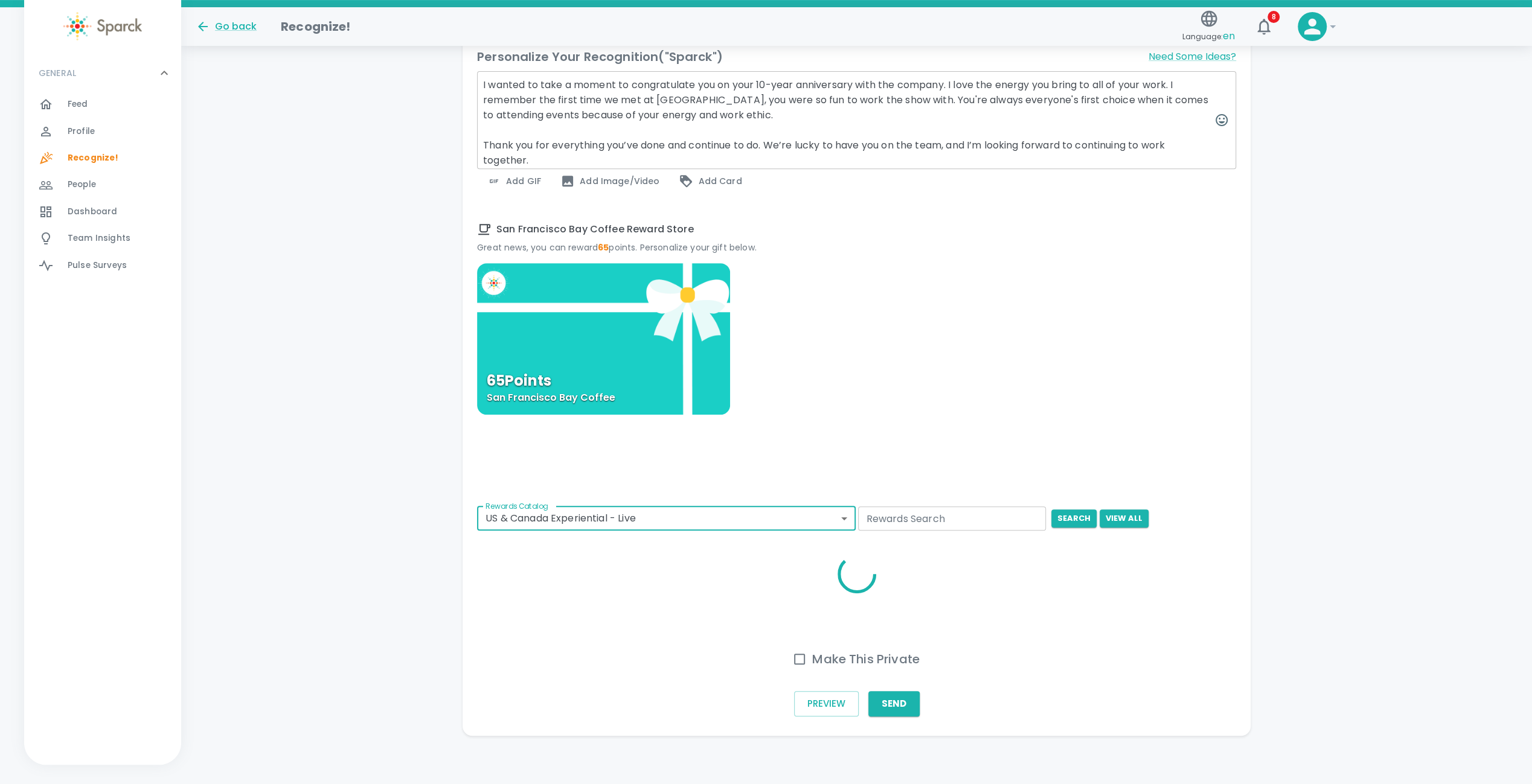
scroll to position [408, 0]
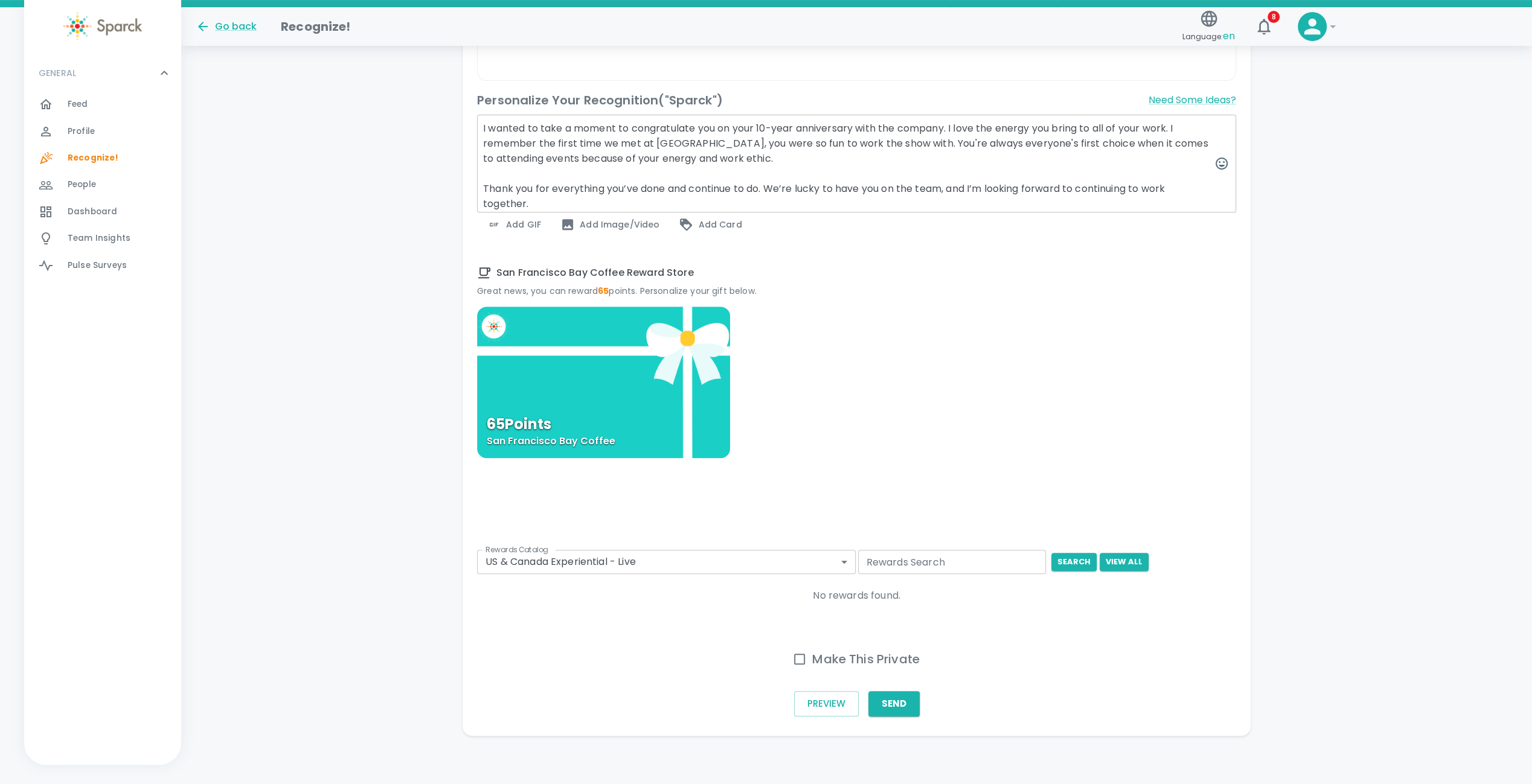
click at [812, 432] on div "65 Points San Francisco Bay Coffee" at bounding box center [856, 475] width 759 height 338
click at [839, 559] on body "Skip Navigation Go back Recognize! Language: en 8 ! GENERAL 0 Feed 0 Profile 0 …" at bounding box center [766, 194] width 1532 height 1178
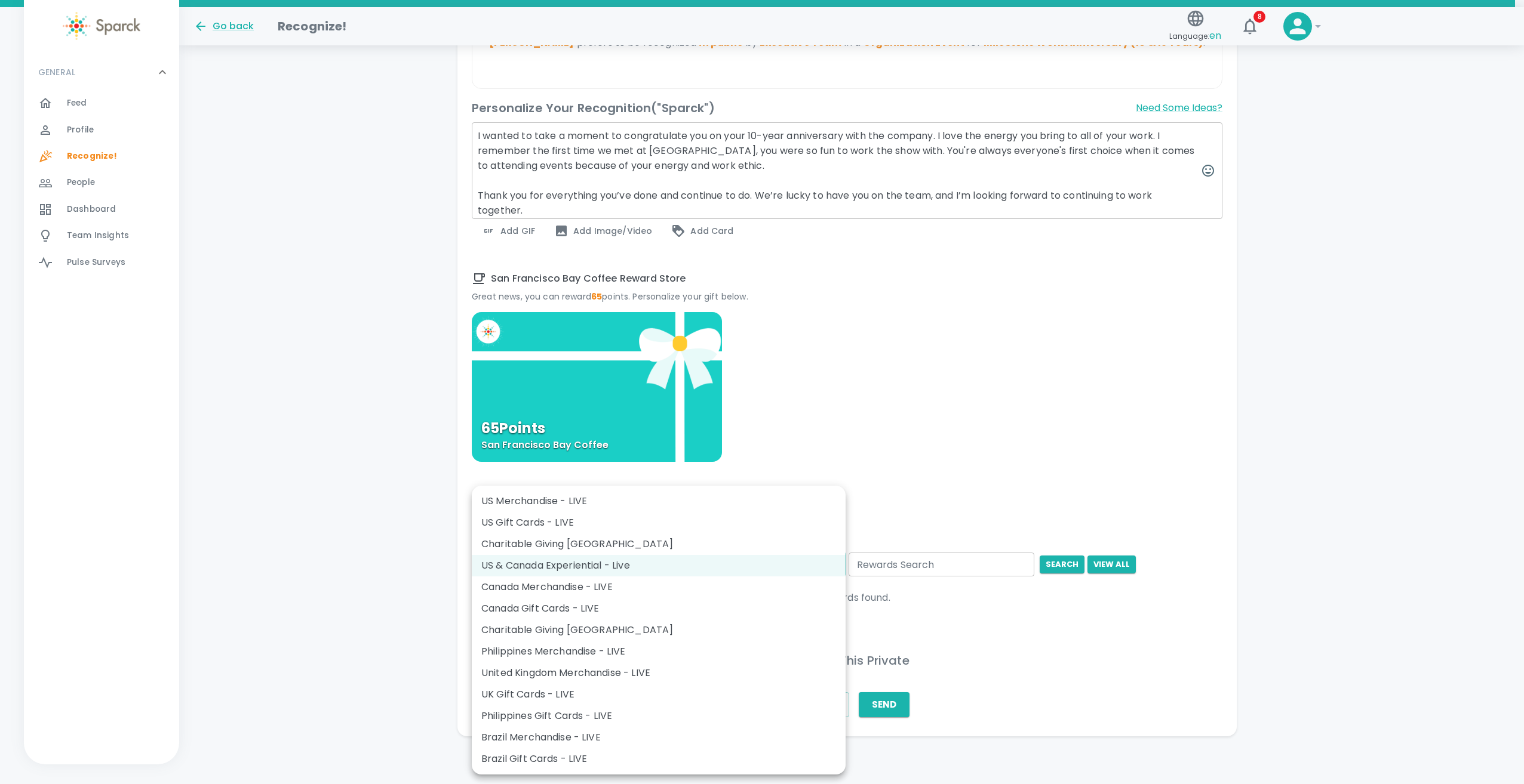
click at [793, 505] on li "US Merchandise - LIVE" at bounding box center [658, 501] width 374 height 22
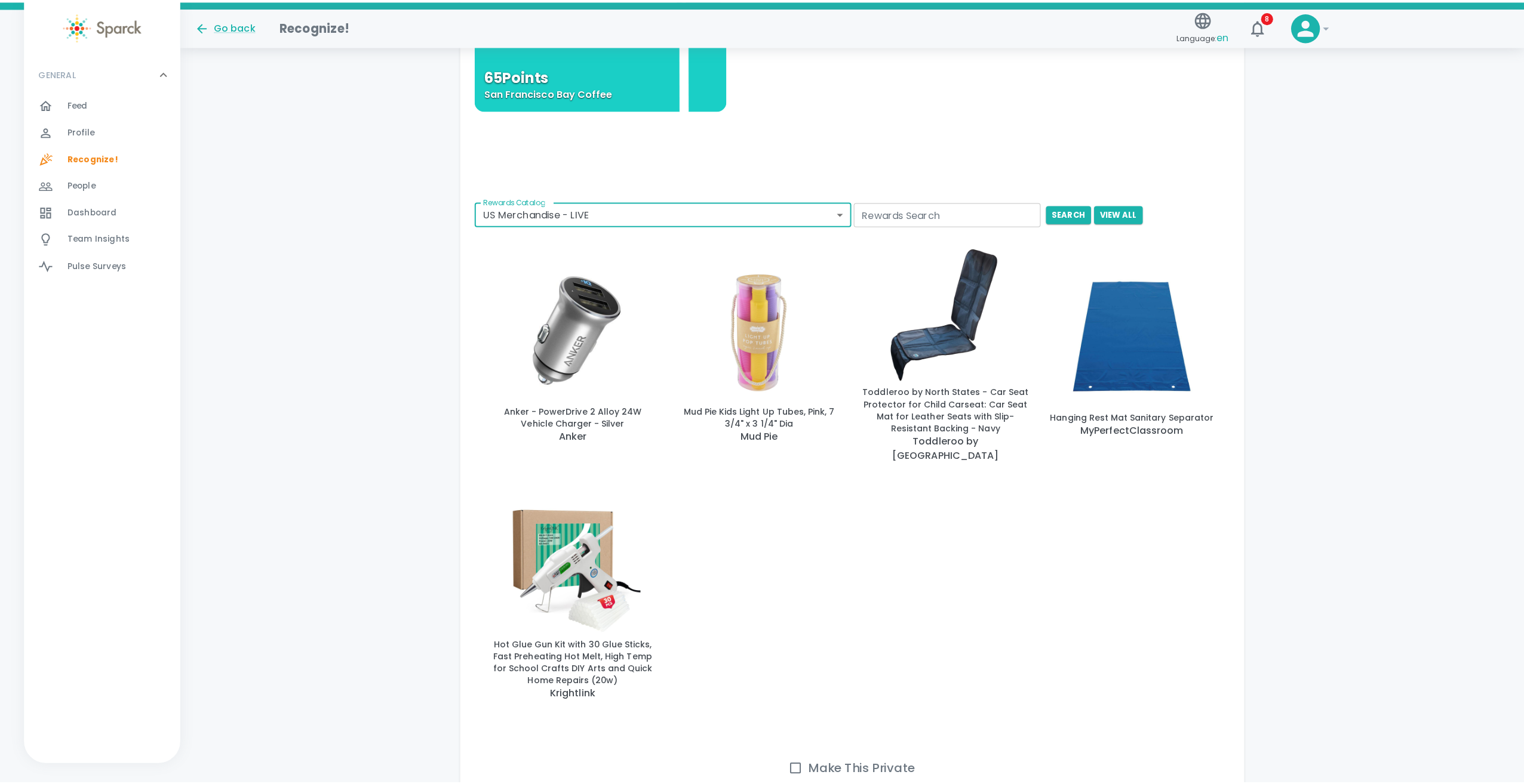
scroll to position [740, 0]
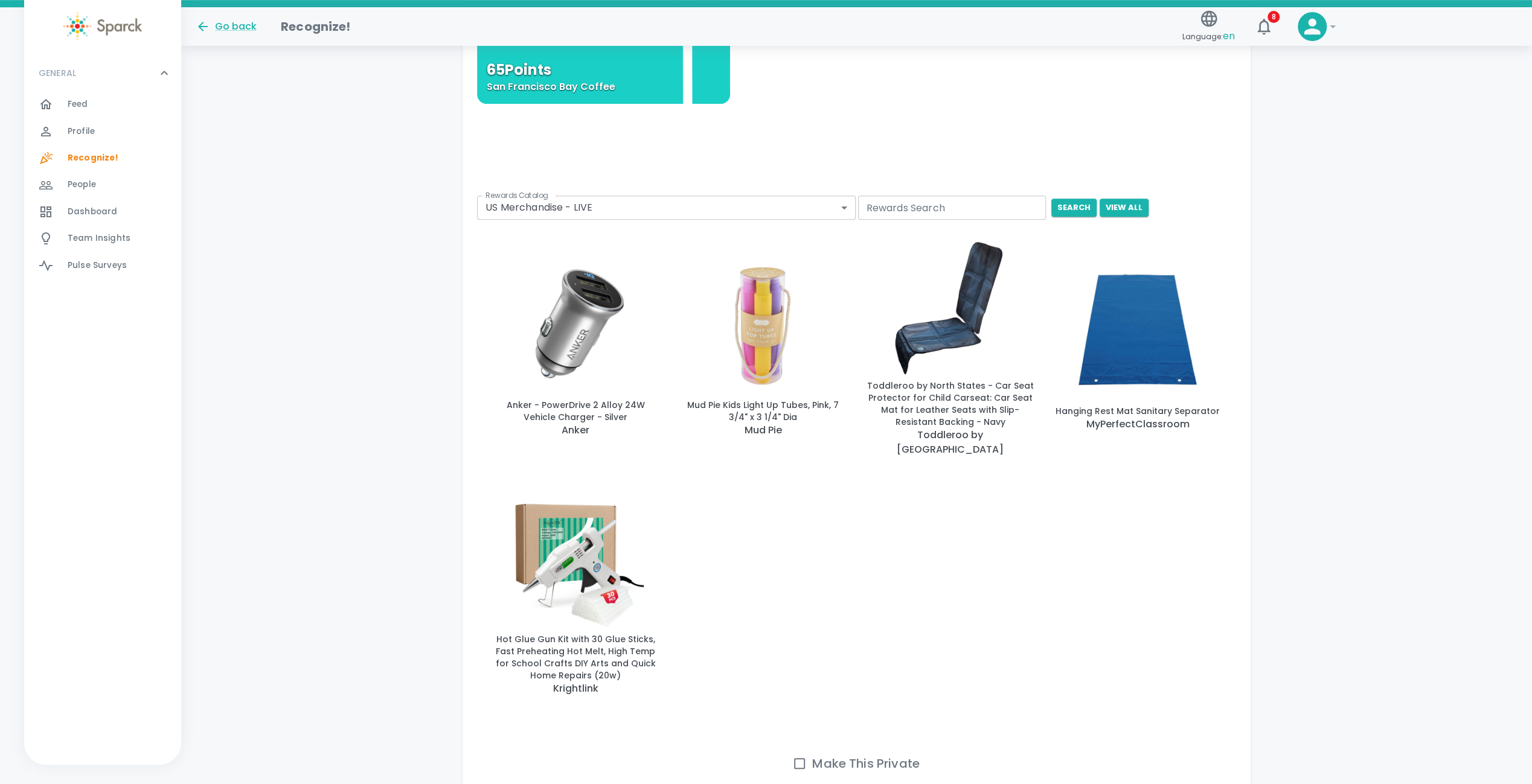
click at [833, 222] on body "Skip Navigation Go back Recognize! Language: en 8 ! GENERAL 0 Feed 0 Profile 0 …" at bounding box center [766, 70] width 1532 height 1637
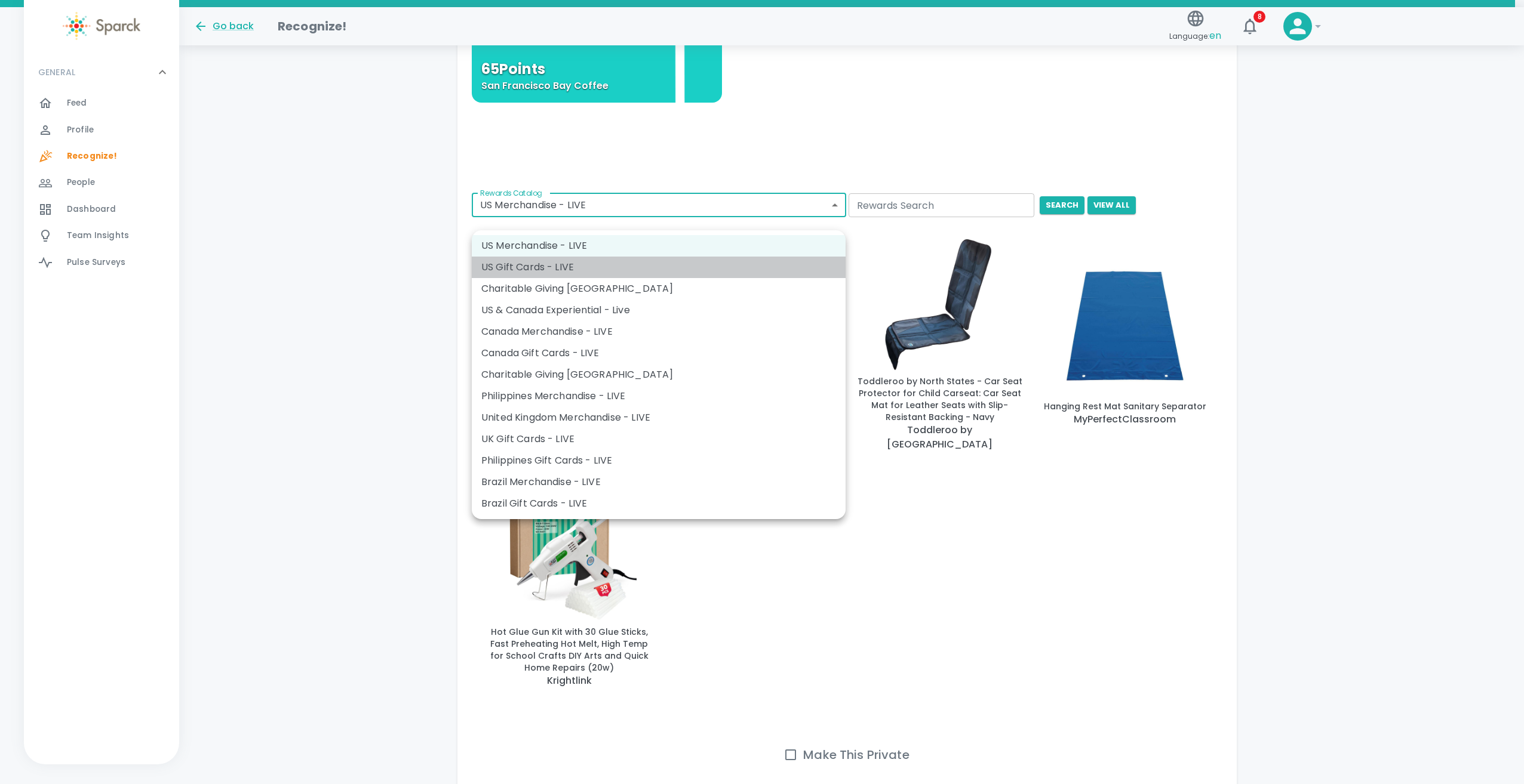
click at [764, 264] on li "US Gift Cards - LIVE" at bounding box center [658, 267] width 374 height 22
type input "877"
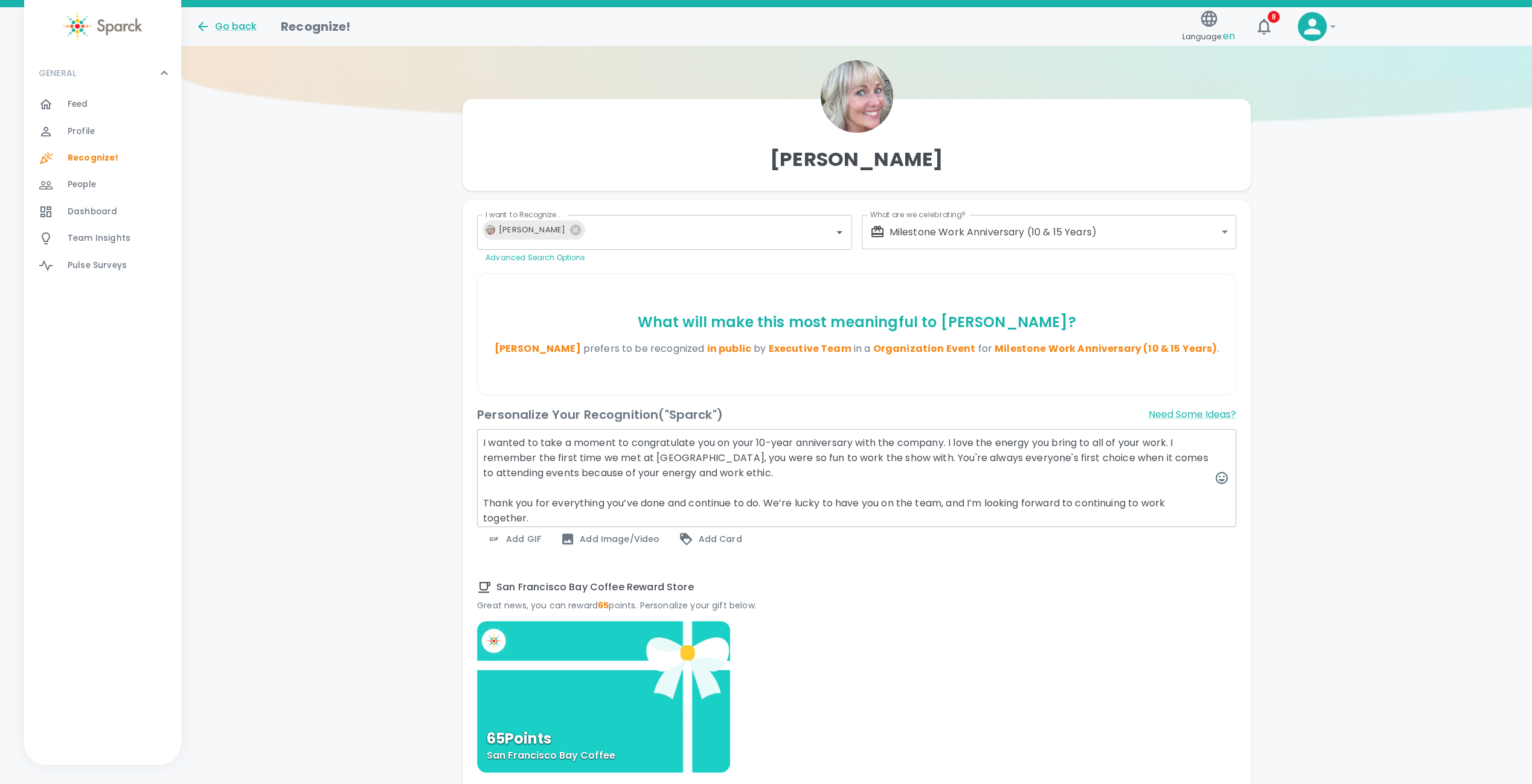
scroll to position [0, 0]
